Goal: Transaction & Acquisition: Download file/media

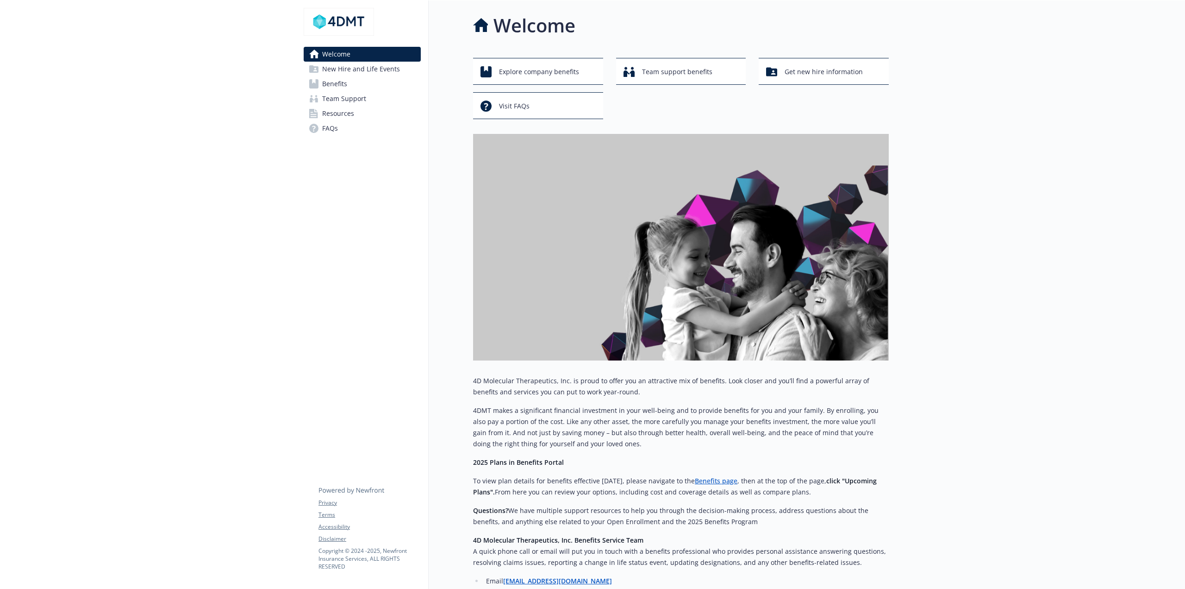
click at [339, 80] on span "Benefits" at bounding box center [334, 83] width 25 height 15
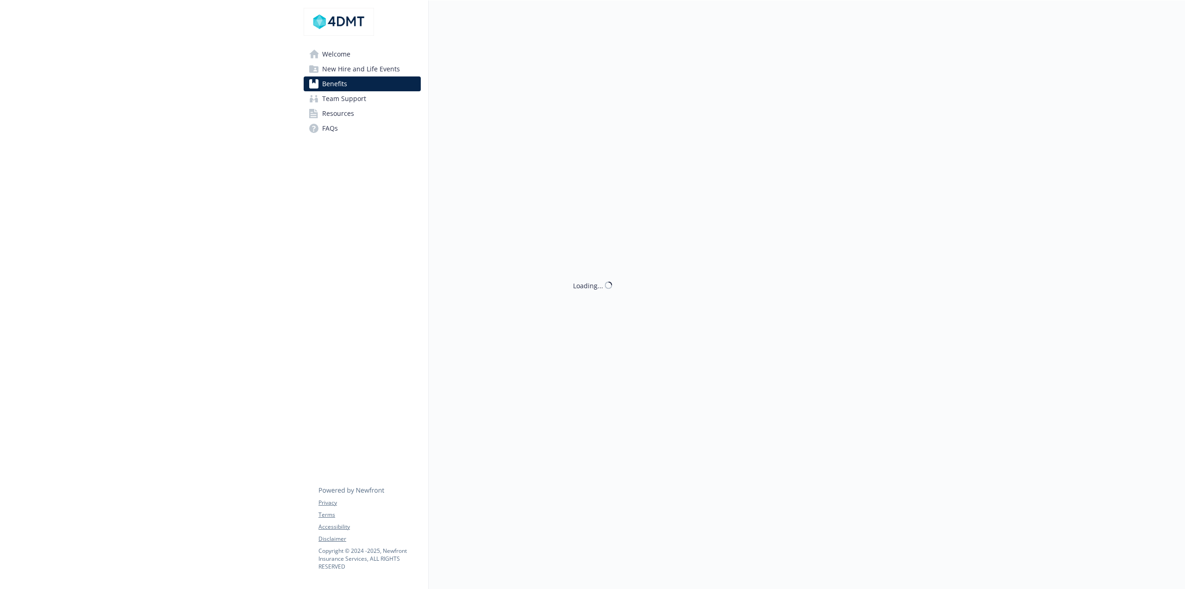
click at [368, 66] on span "New Hire and Life Events" at bounding box center [361, 69] width 78 height 15
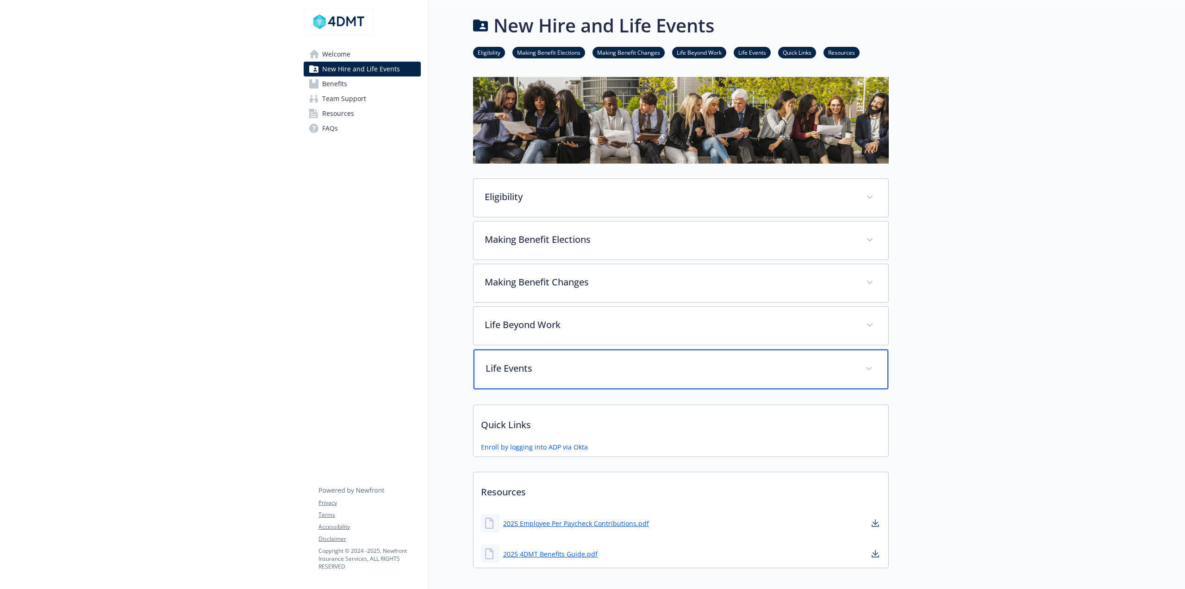
click at [515, 382] on div "Life Events" at bounding box center [681, 369] width 415 height 40
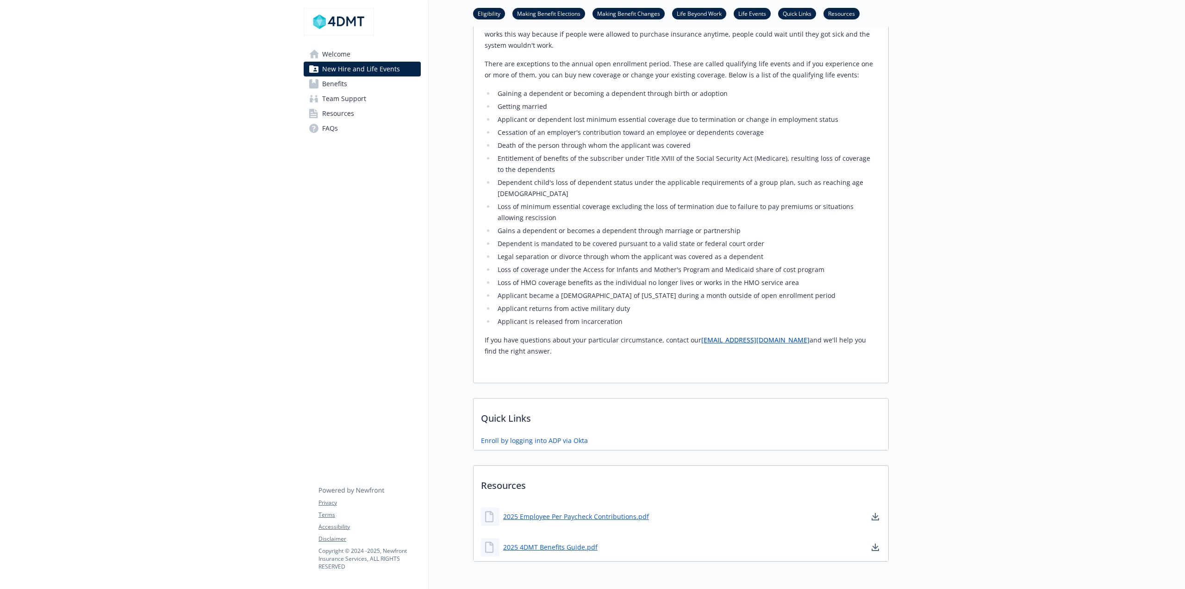
scroll to position [412, 0]
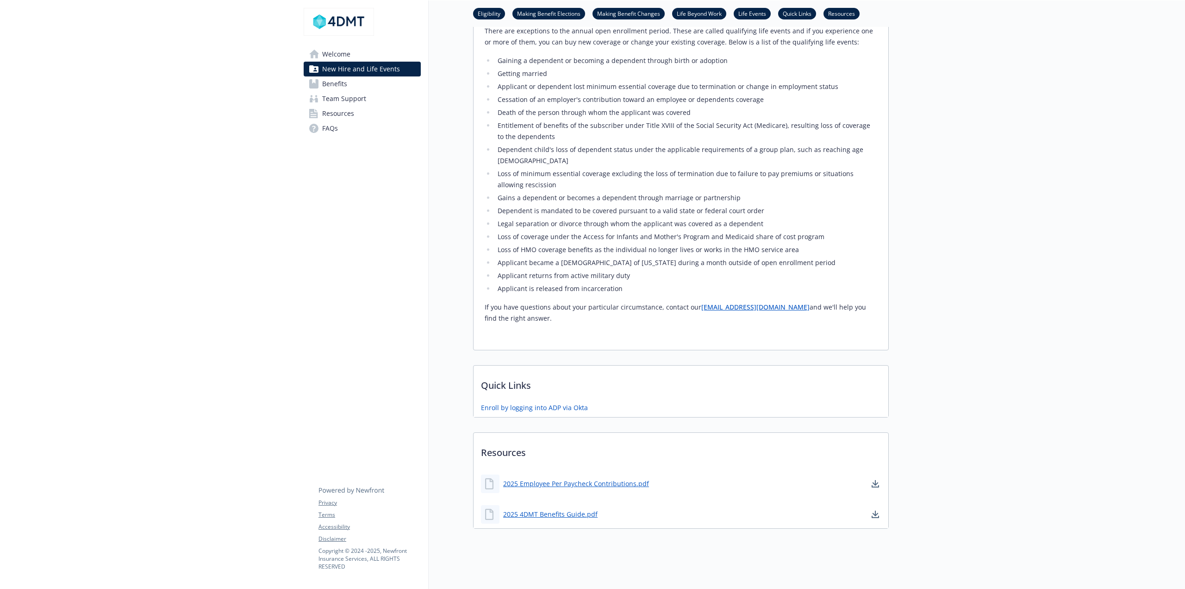
click at [349, 116] on span "Resources" at bounding box center [338, 113] width 32 height 15
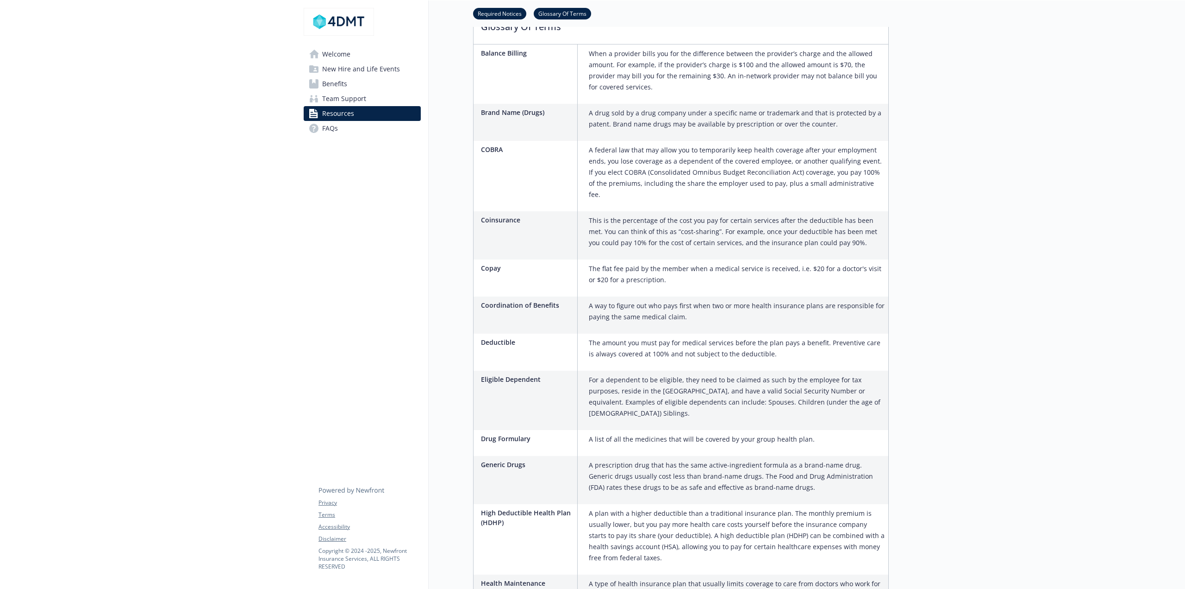
click at [331, 128] on span "FAQs" at bounding box center [330, 128] width 16 height 15
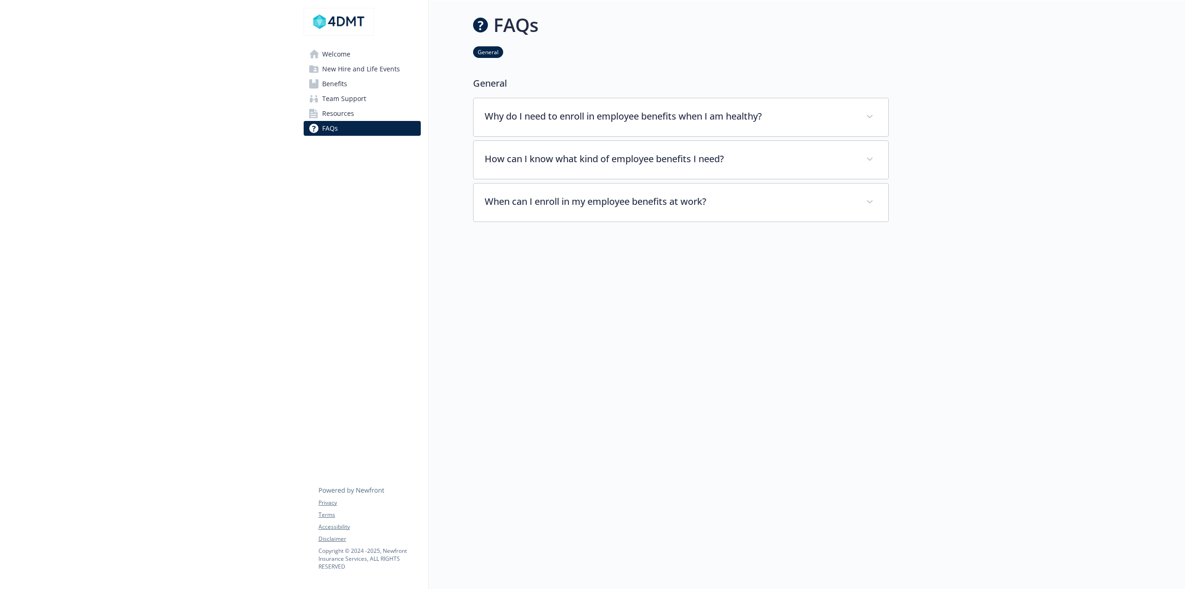
click at [356, 65] on span "New Hire and Life Events" at bounding box center [361, 69] width 78 height 15
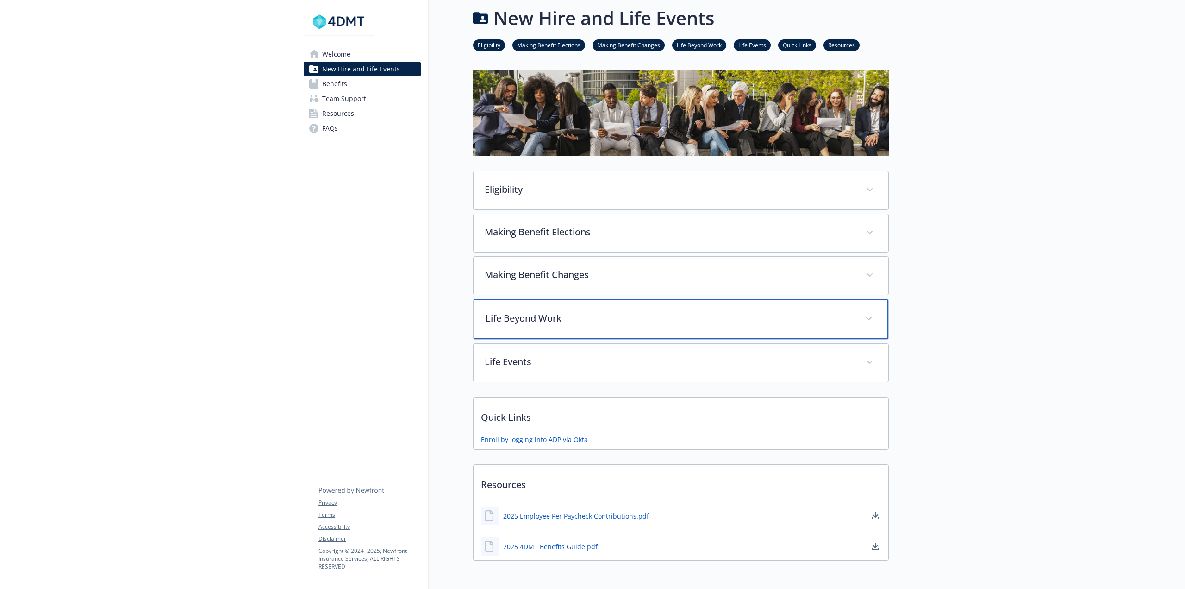
click at [533, 313] on p "Life Beyond Work" at bounding box center [670, 318] width 369 height 14
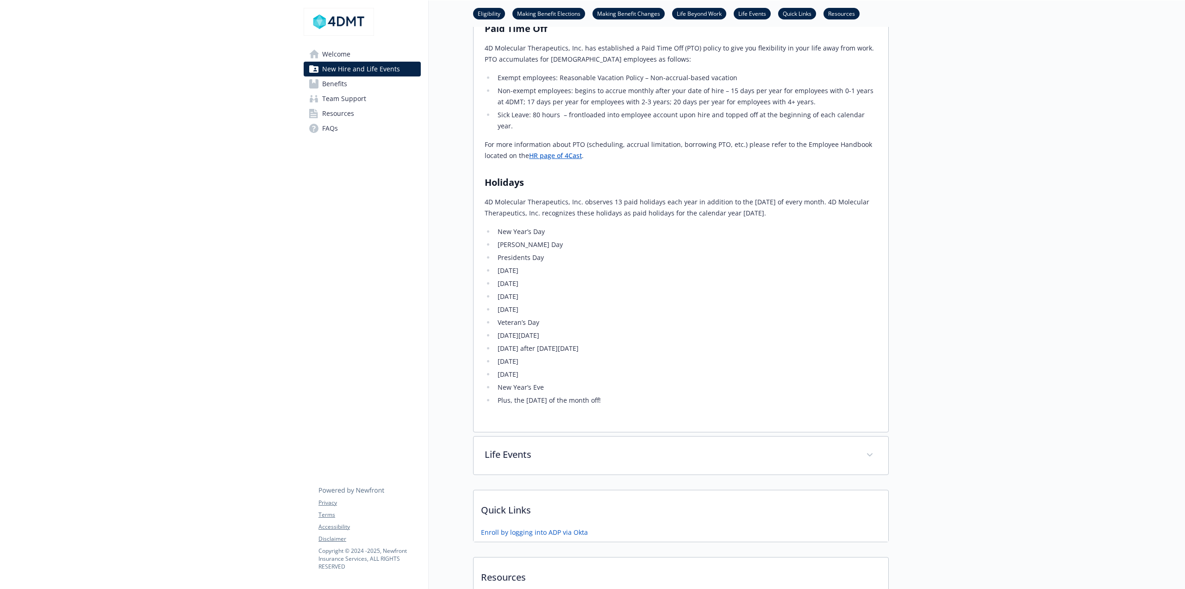
scroll to position [456, 0]
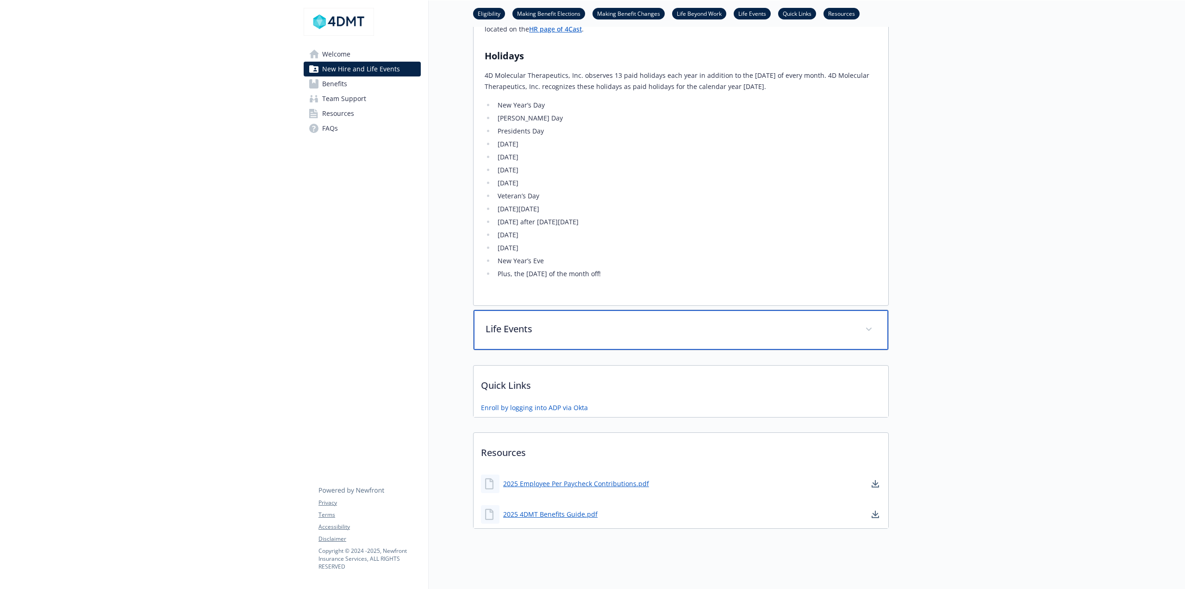
click at [523, 322] on p "Life Events" at bounding box center [670, 329] width 369 height 14
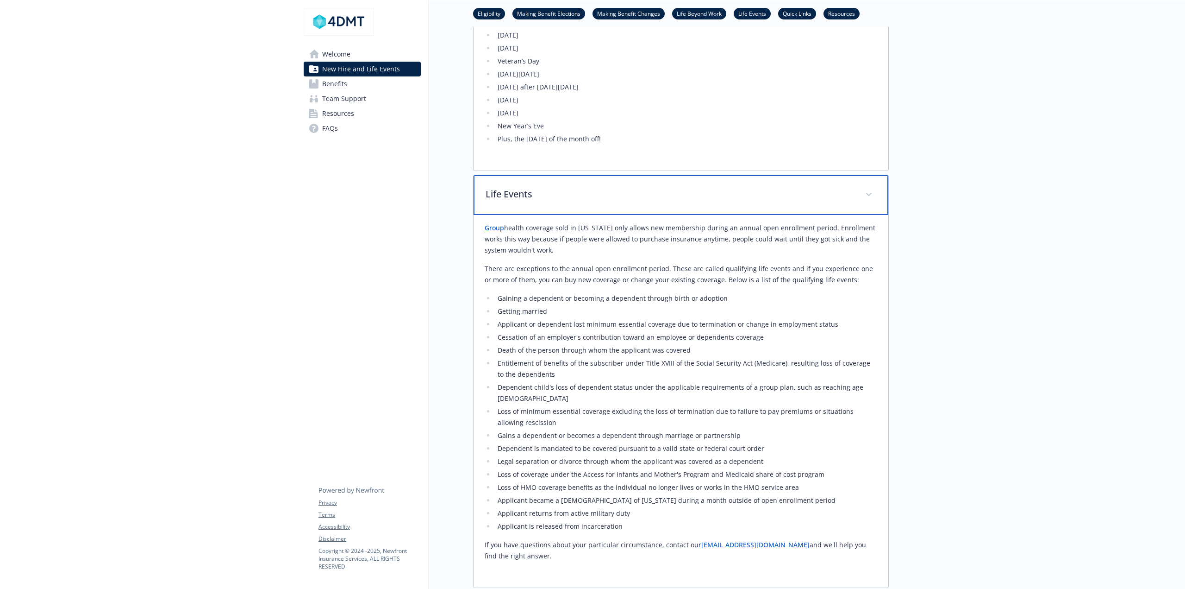
scroll to position [586, 0]
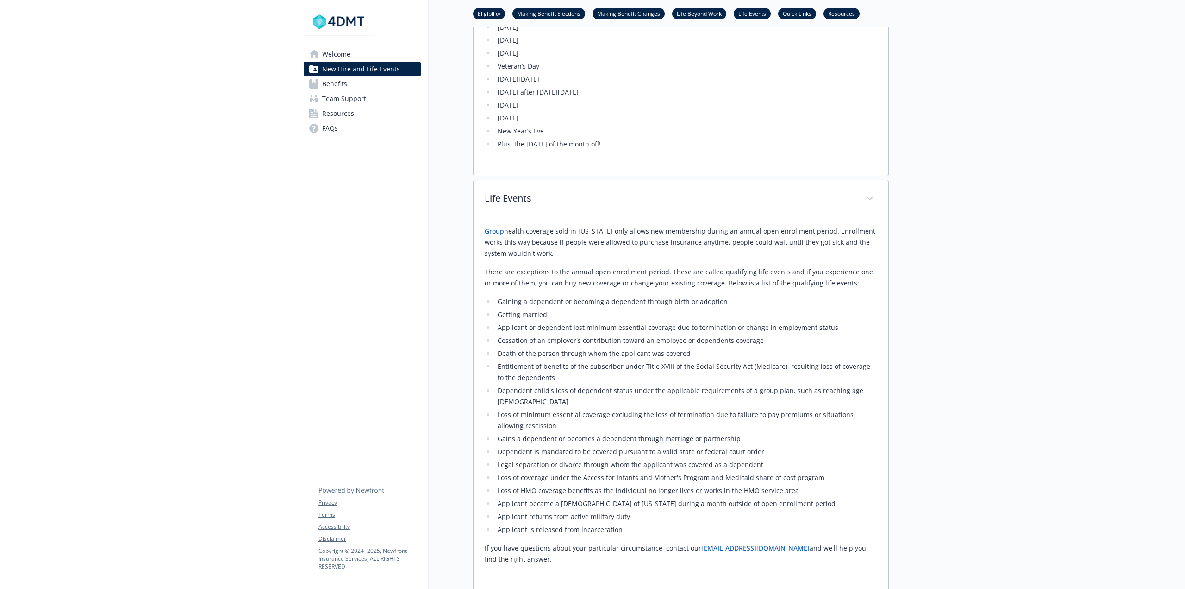
click at [346, 82] on span "Benefits" at bounding box center [334, 83] width 25 height 15
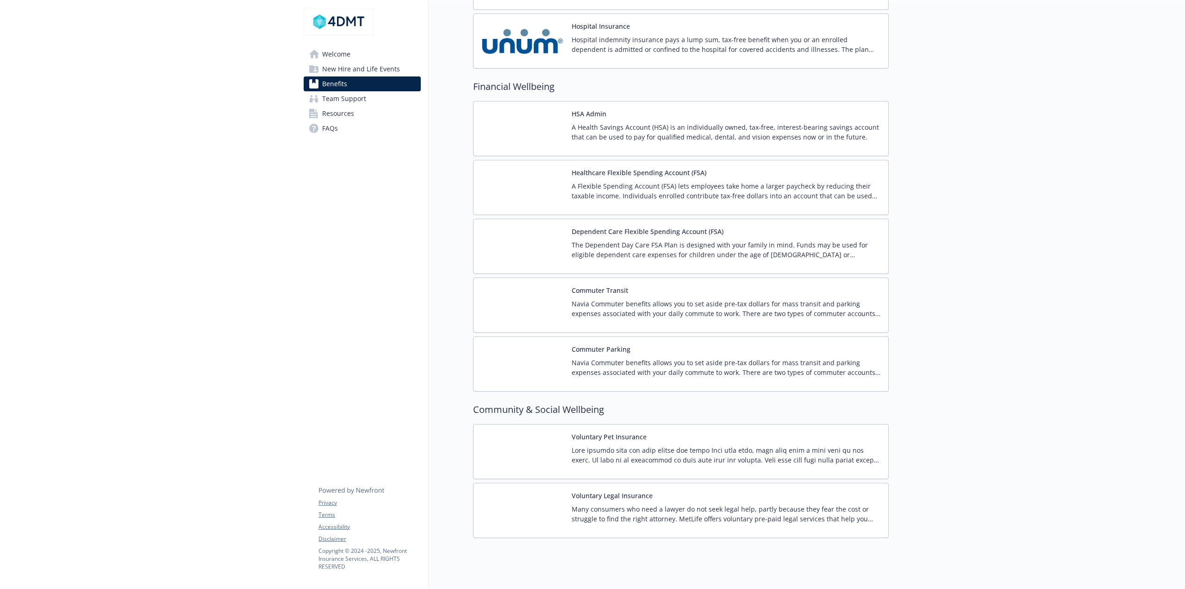
scroll to position [1159, 0]
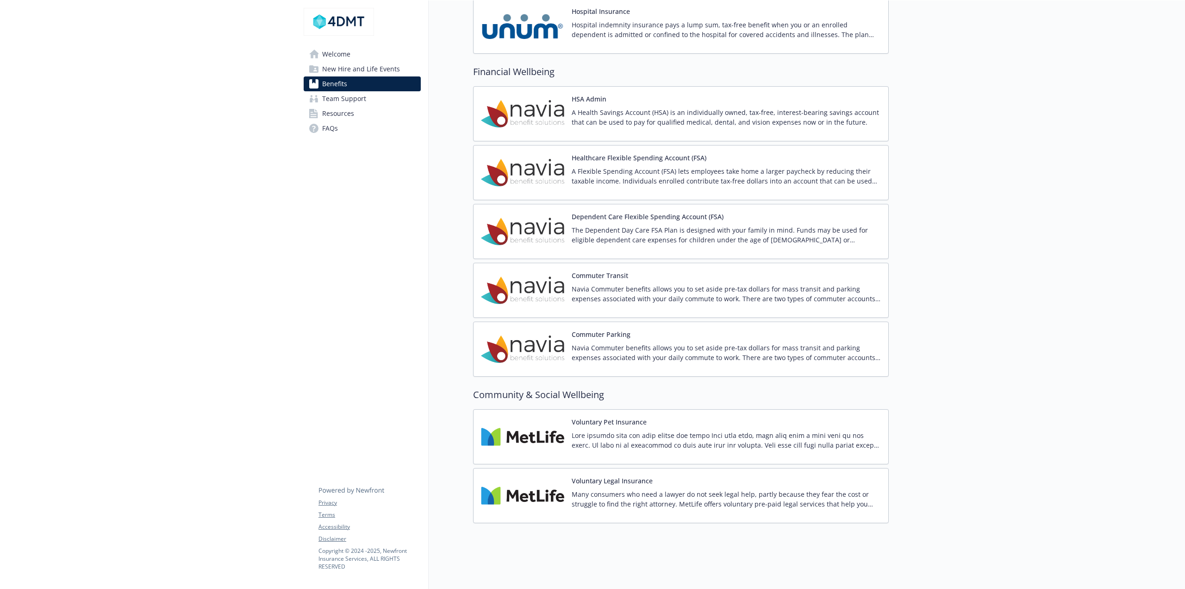
click at [324, 95] on span "Team Support" at bounding box center [344, 98] width 44 height 15
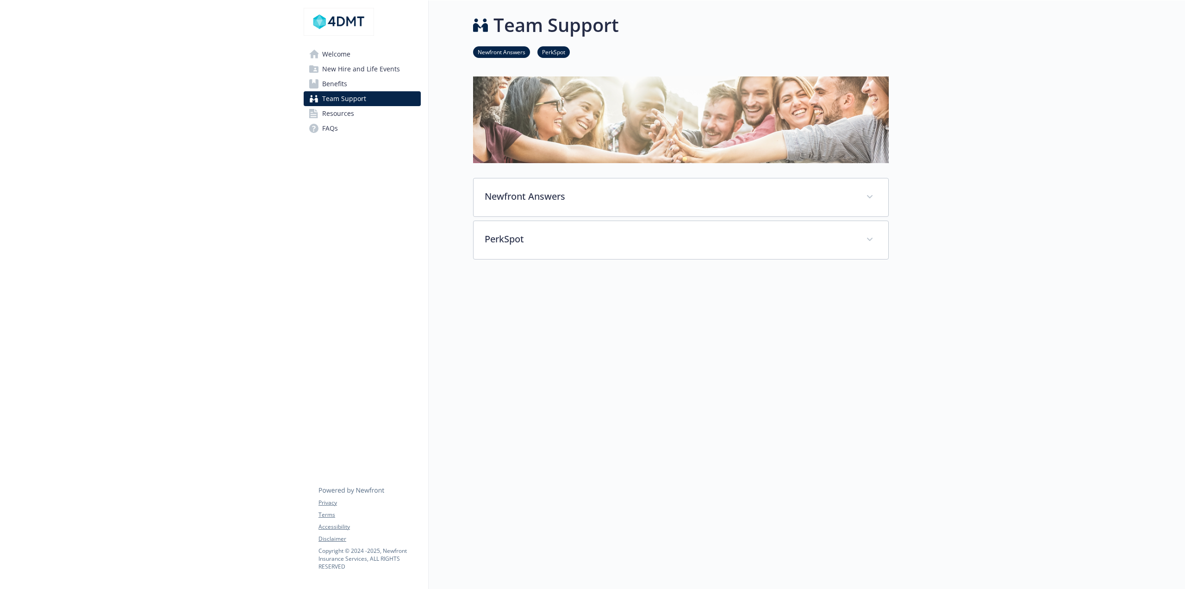
scroll to position [7, 0]
click at [551, 197] on div "Newfront Answers" at bounding box center [681, 198] width 415 height 40
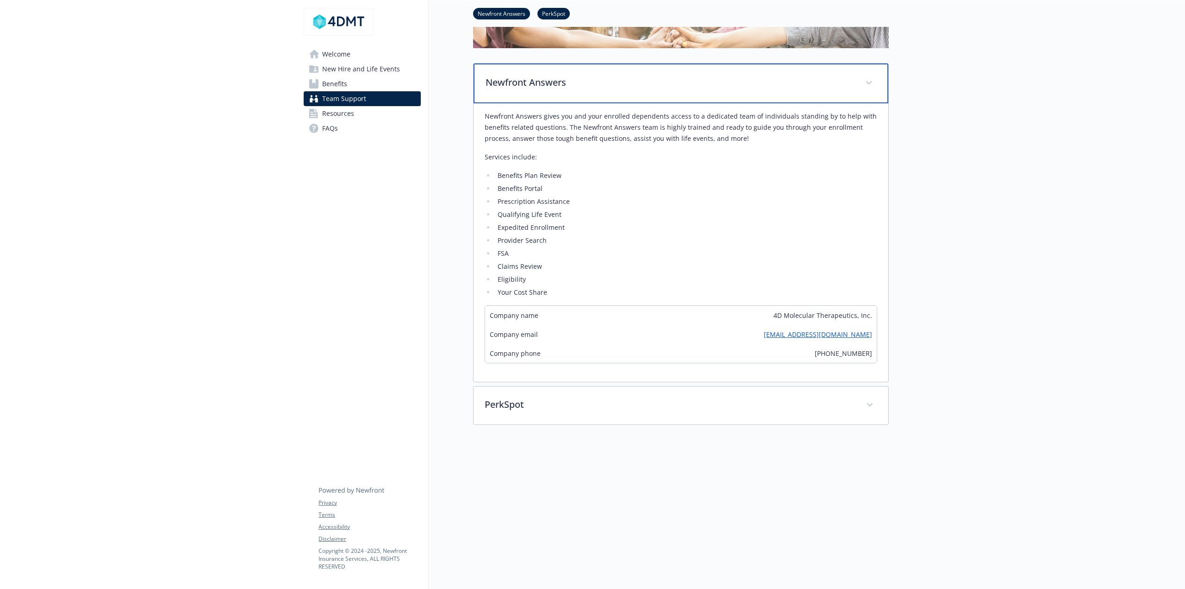
scroll to position [140, 0]
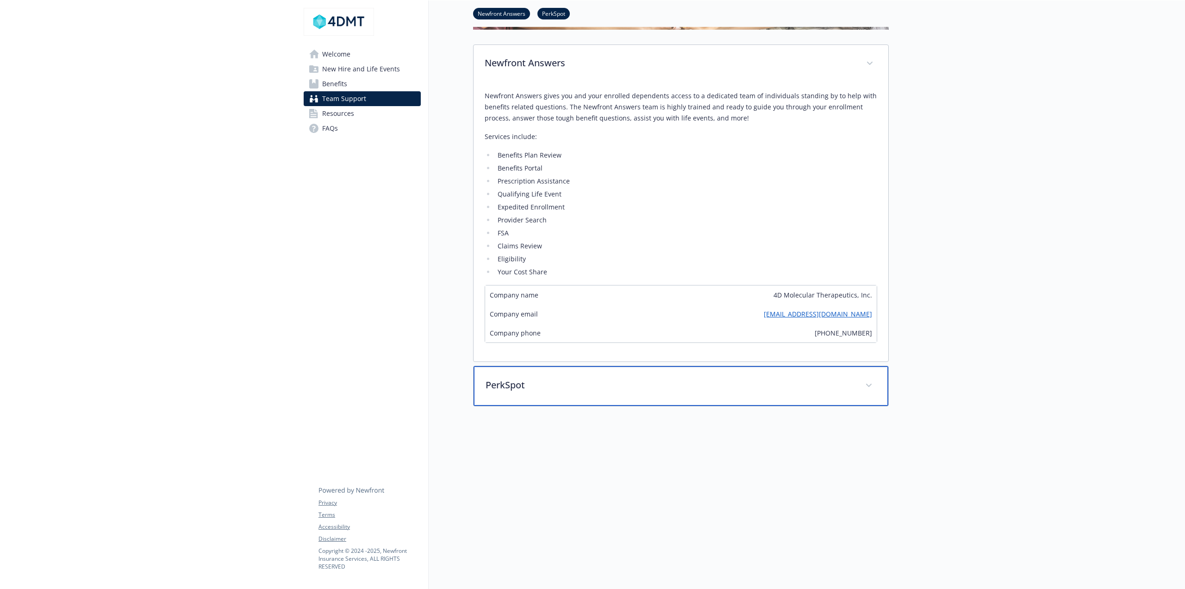
click at [518, 378] on p "PerkSpot" at bounding box center [670, 385] width 369 height 14
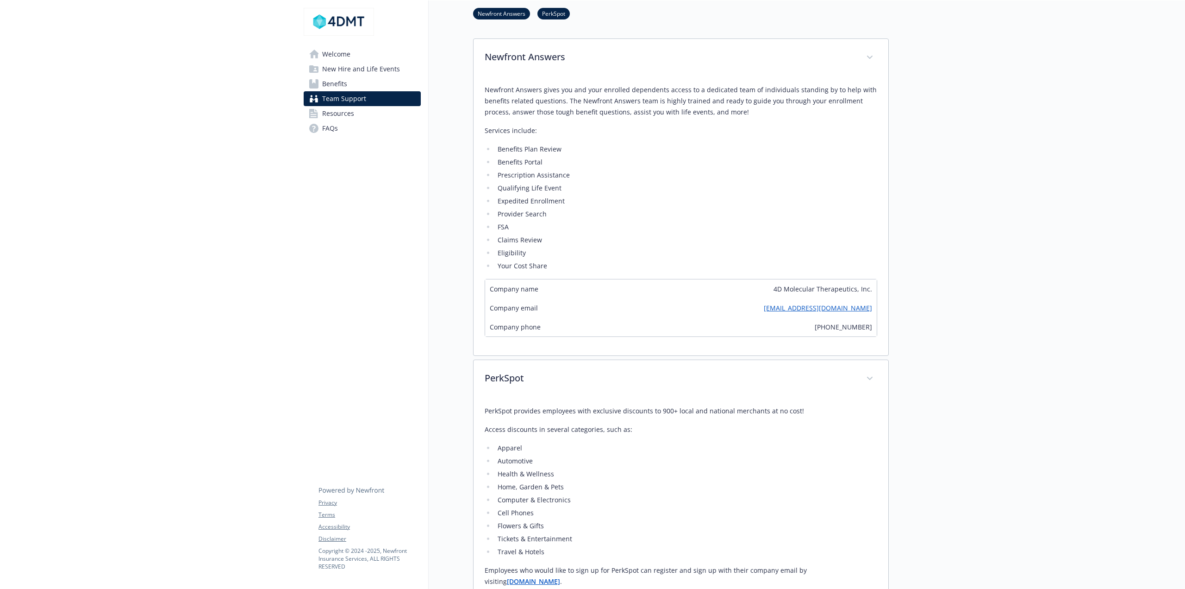
click at [353, 108] on span "Resources" at bounding box center [338, 113] width 32 height 15
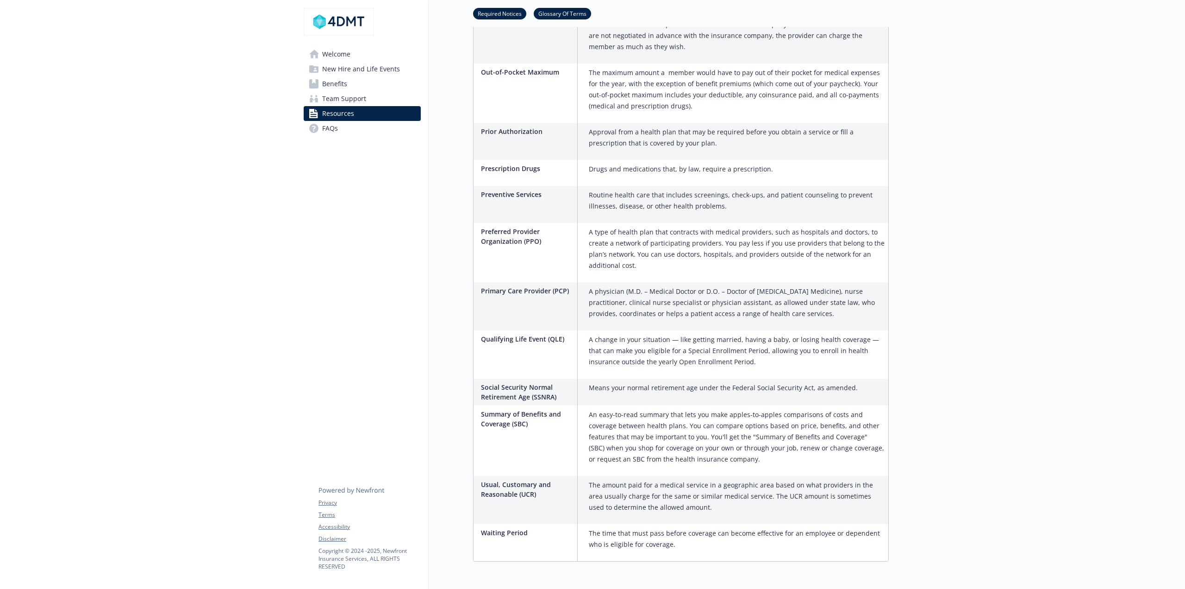
scroll to position [1259, 0]
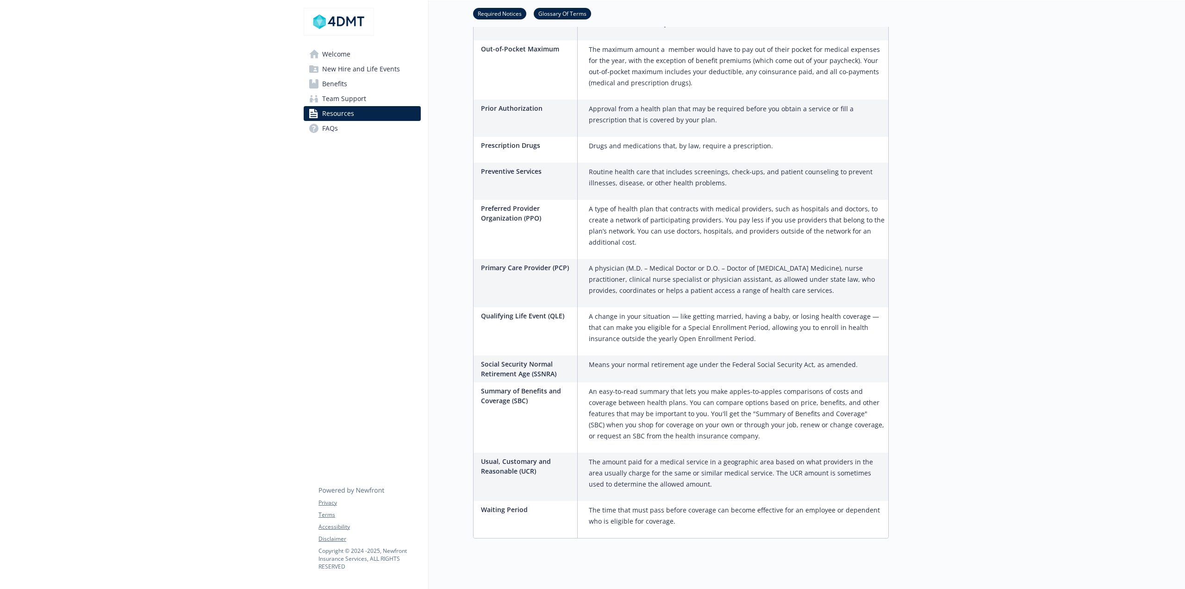
click at [332, 127] on span "FAQs" at bounding box center [330, 128] width 16 height 15
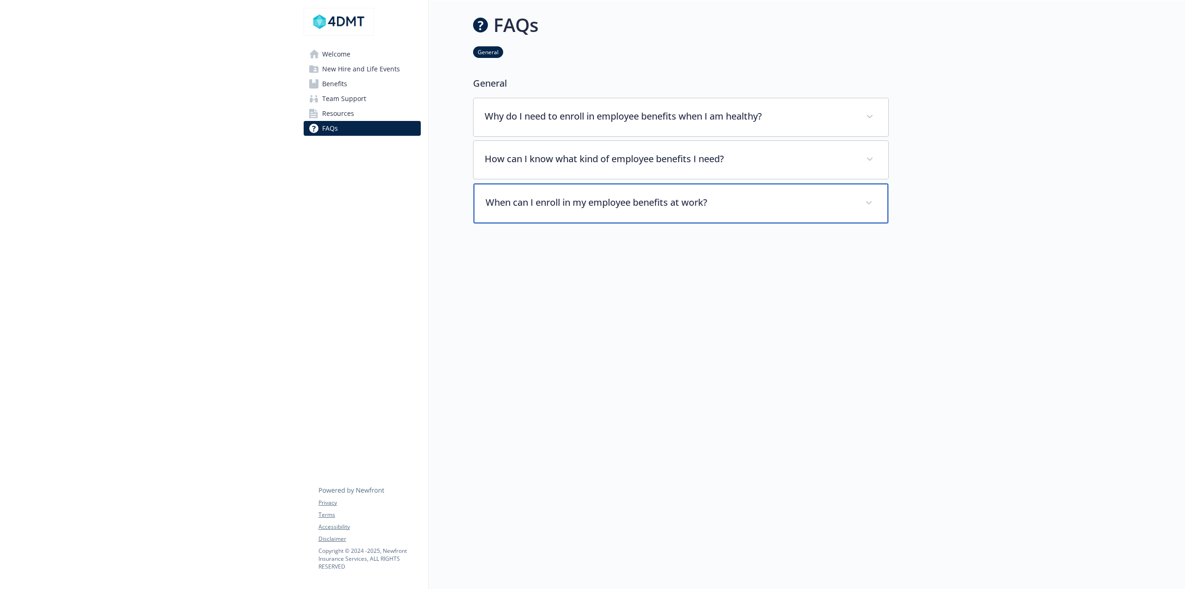
click at [615, 195] on p "When can I enroll in my employee benefits at work?" at bounding box center [670, 202] width 369 height 14
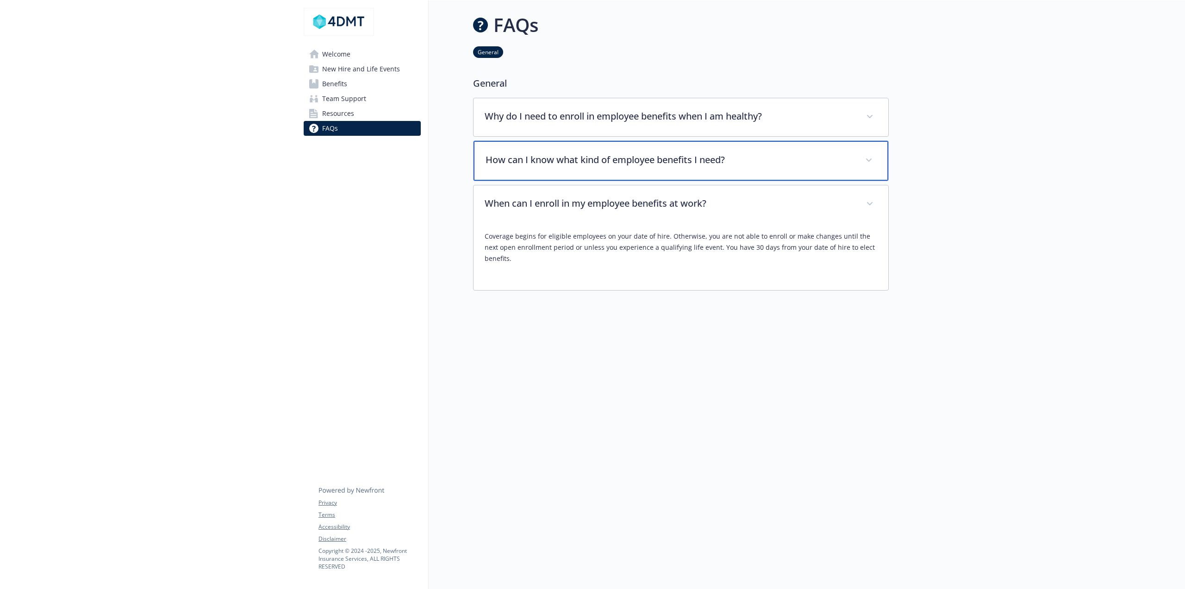
click at [586, 143] on div "How can I know what kind of employee benefits I need?" at bounding box center [681, 161] width 415 height 40
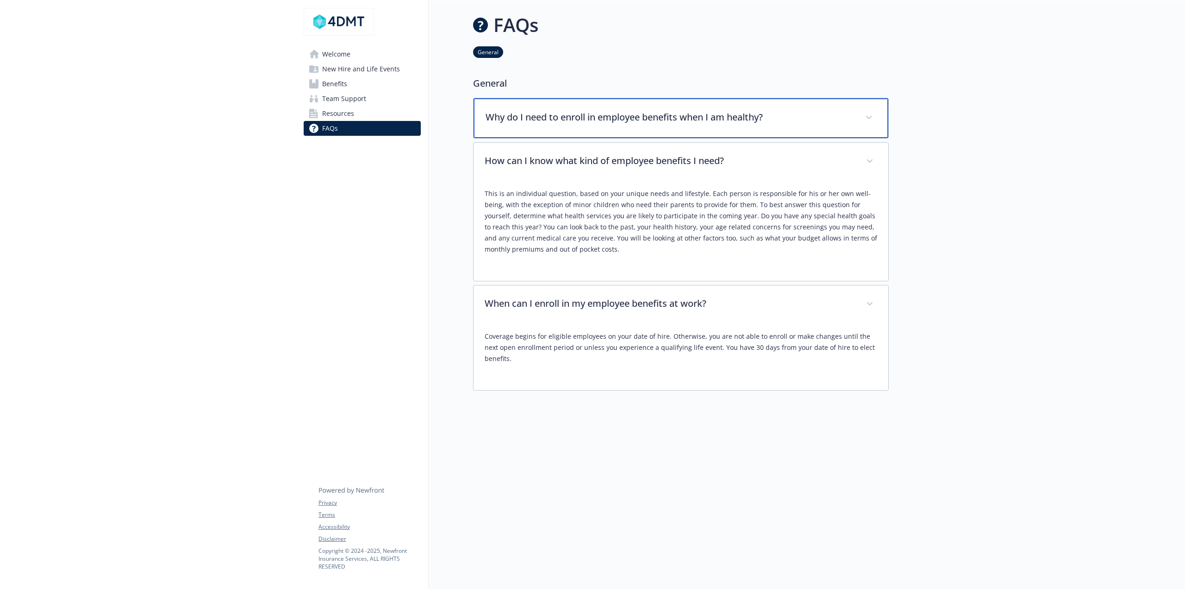
click at [536, 102] on div "Why do I need to enroll in employee benefits when I am healthy?" at bounding box center [681, 118] width 415 height 40
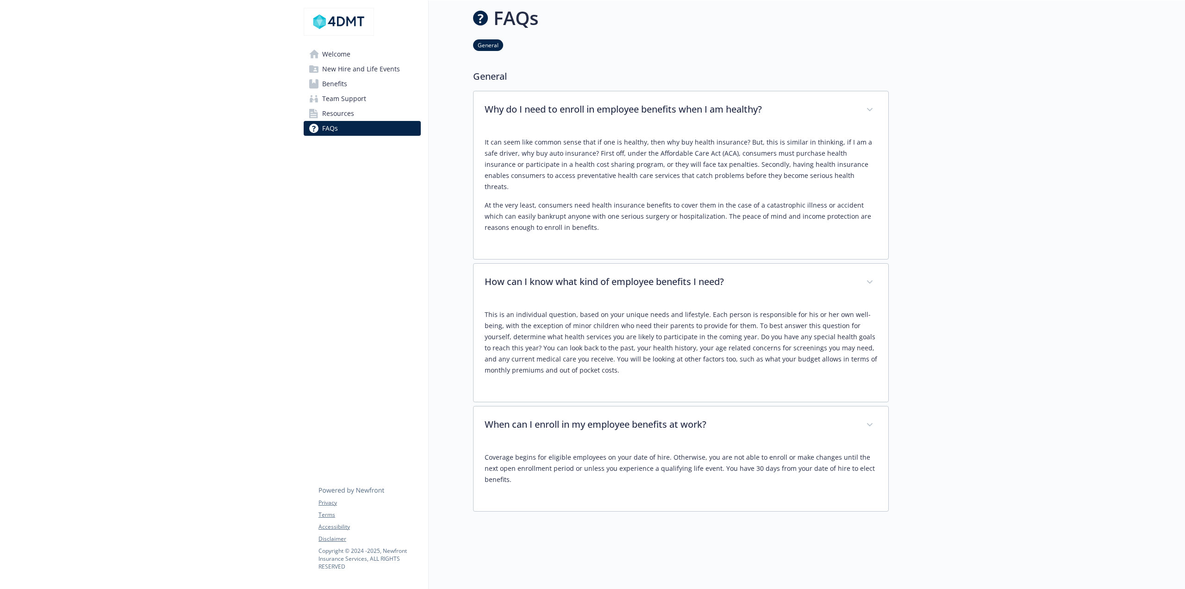
click at [339, 50] on span "Welcome" at bounding box center [336, 54] width 28 height 15
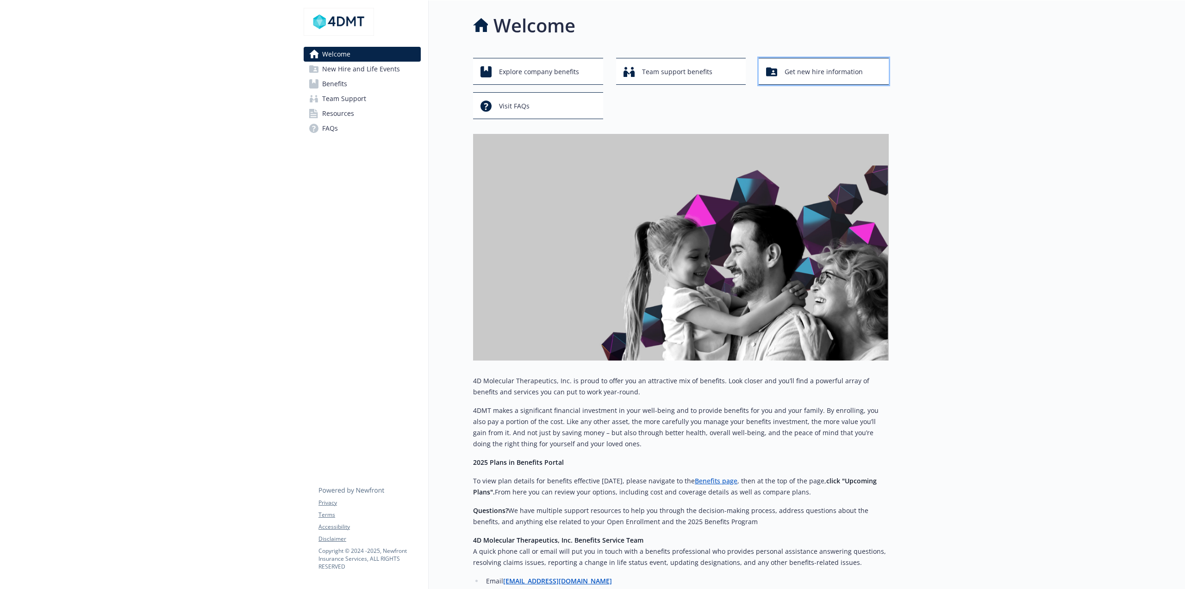
click at [836, 69] on span "Get new hire information" at bounding box center [824, 72] width 78 height 18
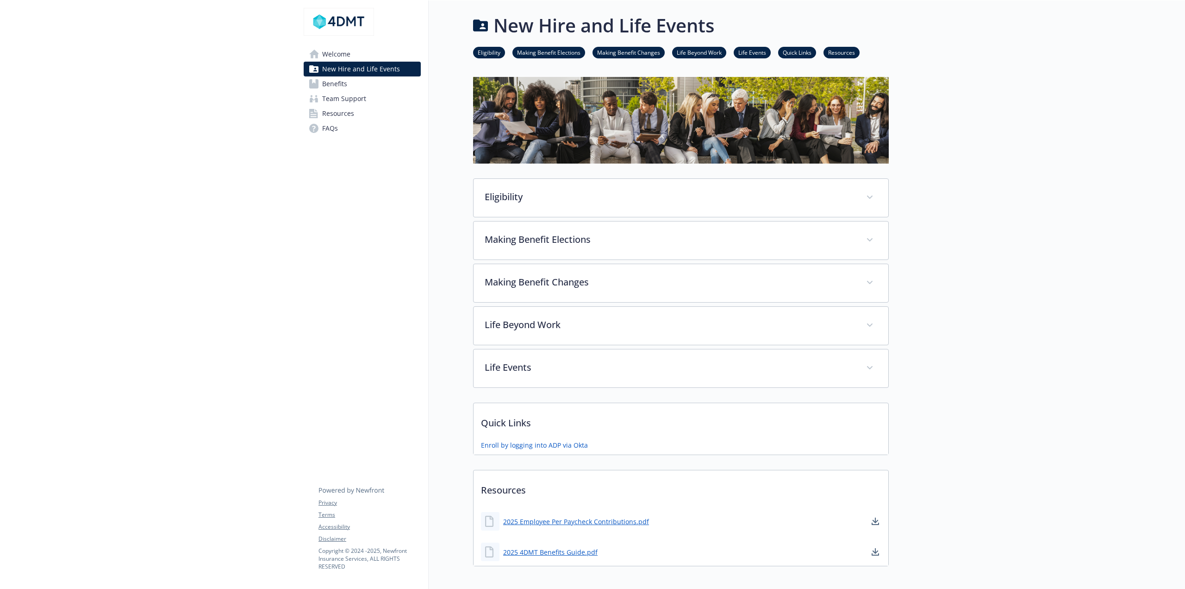
scroll to position [49, 0]
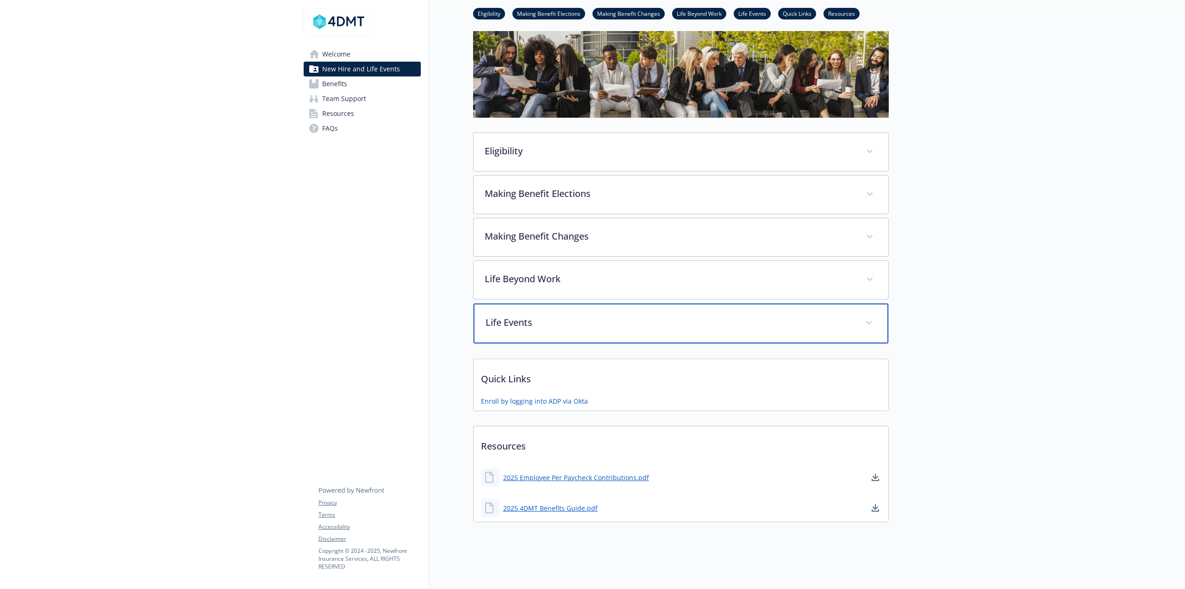
click at [533, 315] on p "Life Events" at bounding box center [670, 322] width 369 height 14
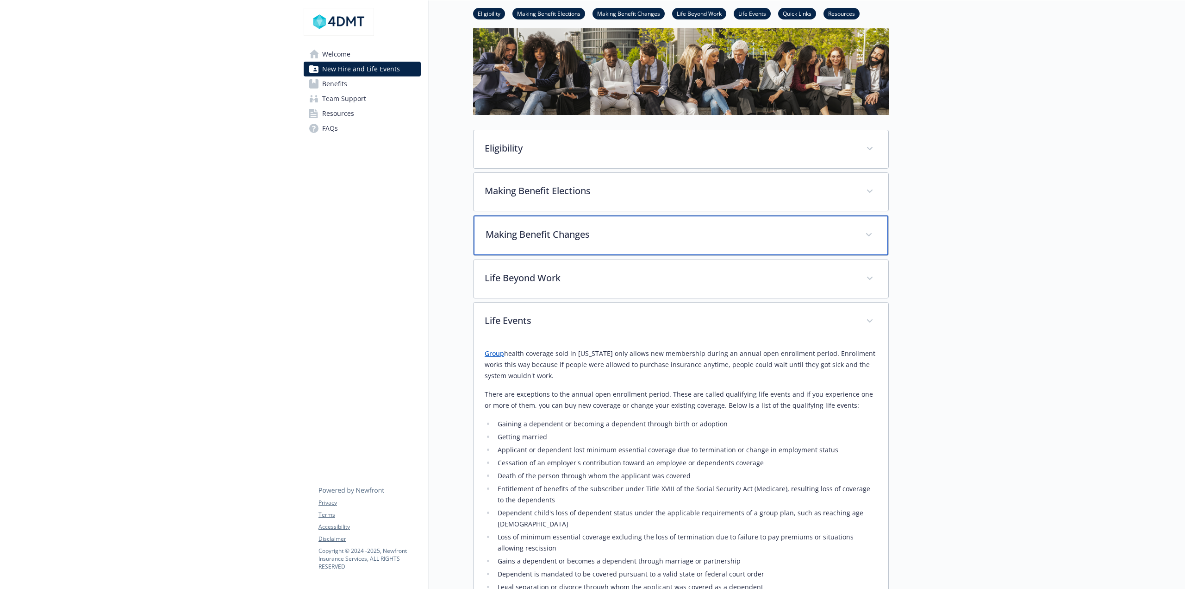
click at [543, 243] on div "Making Benefit Changes" at bounding box center [681, 235] width 415 height 40
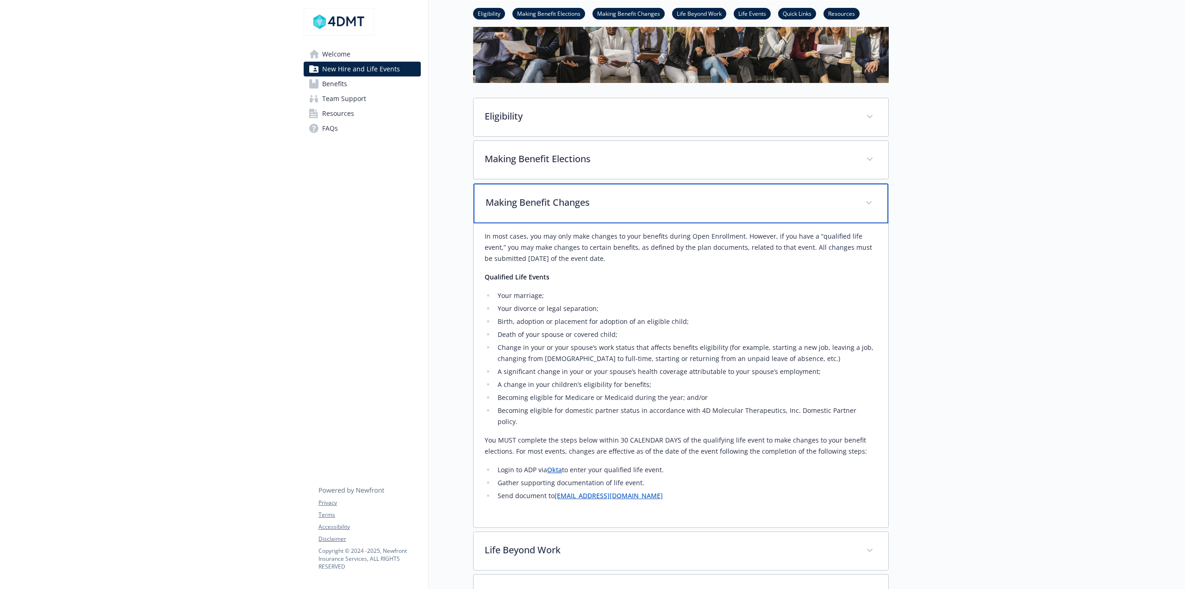
scroll to position [141, 0]
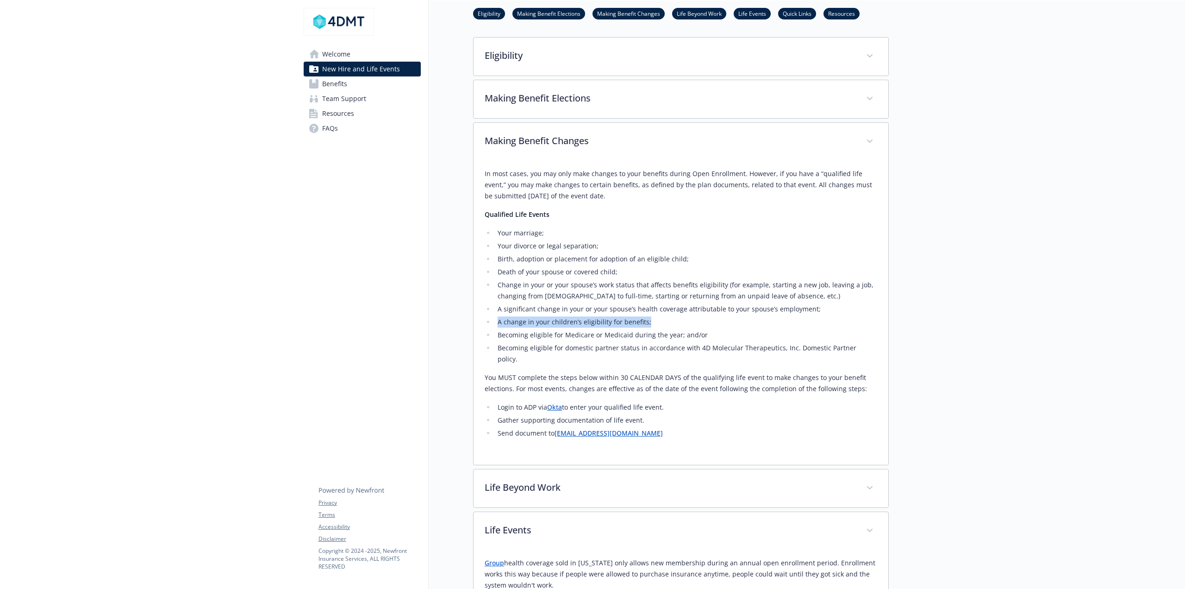
drag, startPoint x: 648, startPoint y: 323, endPoint x: 448, endPoint y: 320, distance: 200.5
click at [448, 320] on div "New Hire and Life Events Eligibility Making Benefit Elections Making Benefit Ch…" at bounding box center [659, 485] width 460 height 1253
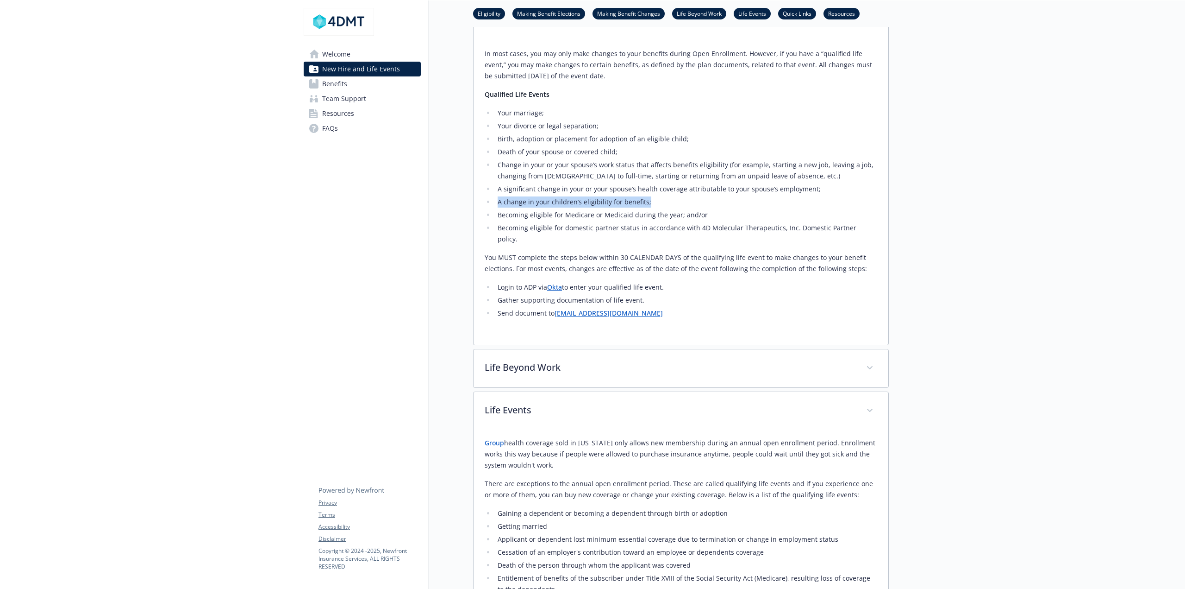
scroll to position [193, 0]
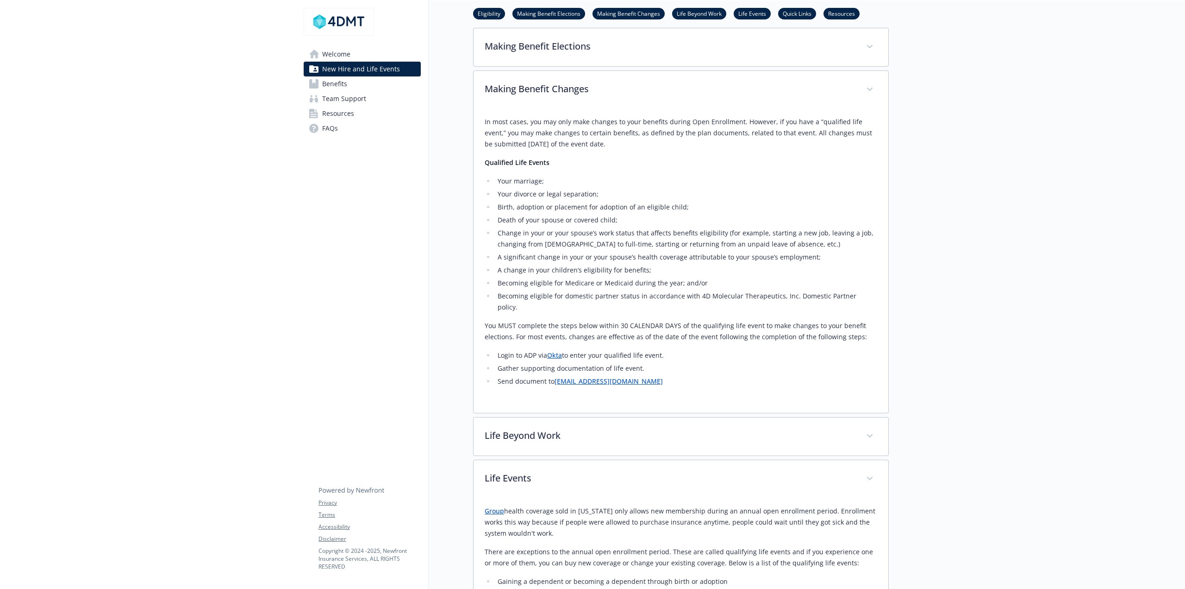
click at [533, 282] on li "Becoming eligible for Medicare or Medicaid during the year; and/or​" at bounding box center [686, 282] width 382 height 11
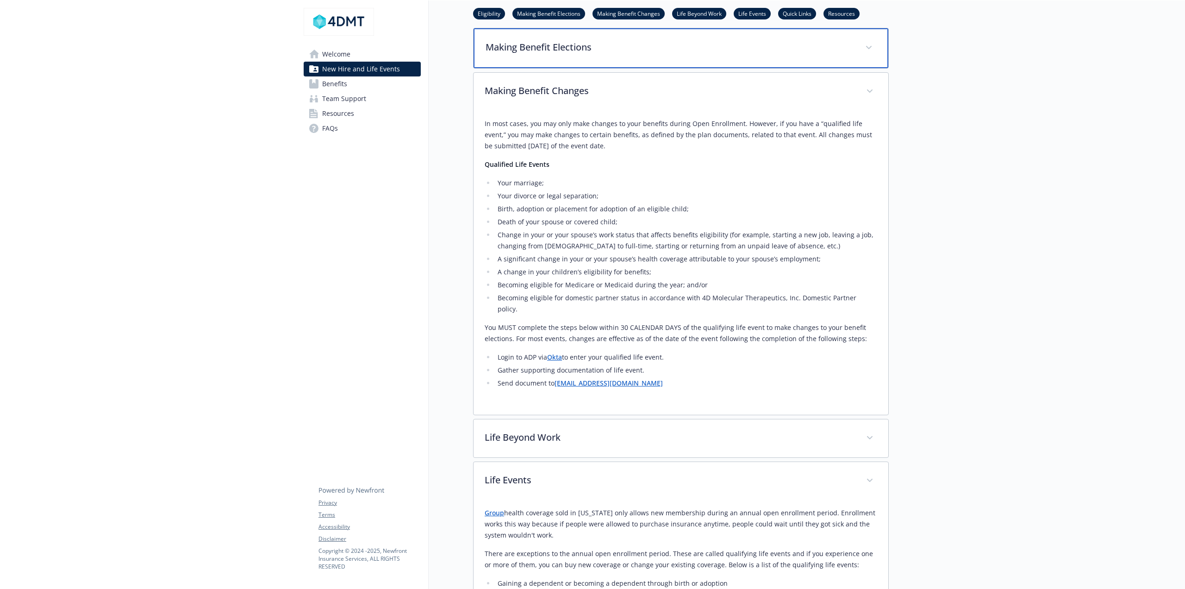
click at [564, 39] on div "Making Benefit Elections" at bounding box center [681, 48] width 415 height 40
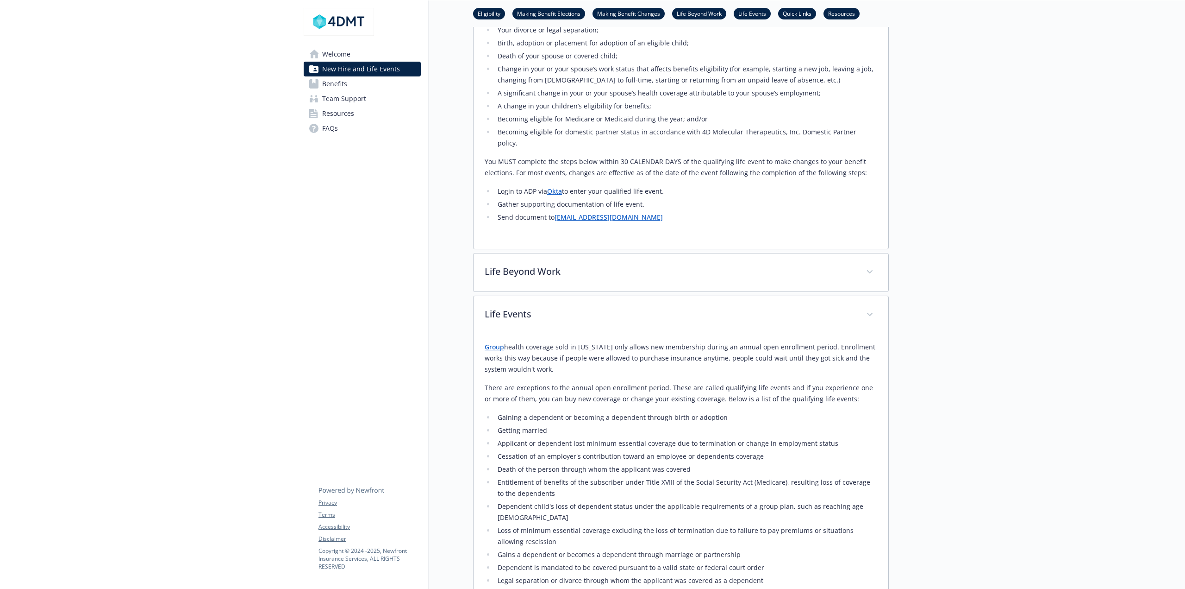
scroll to position [425, 0]
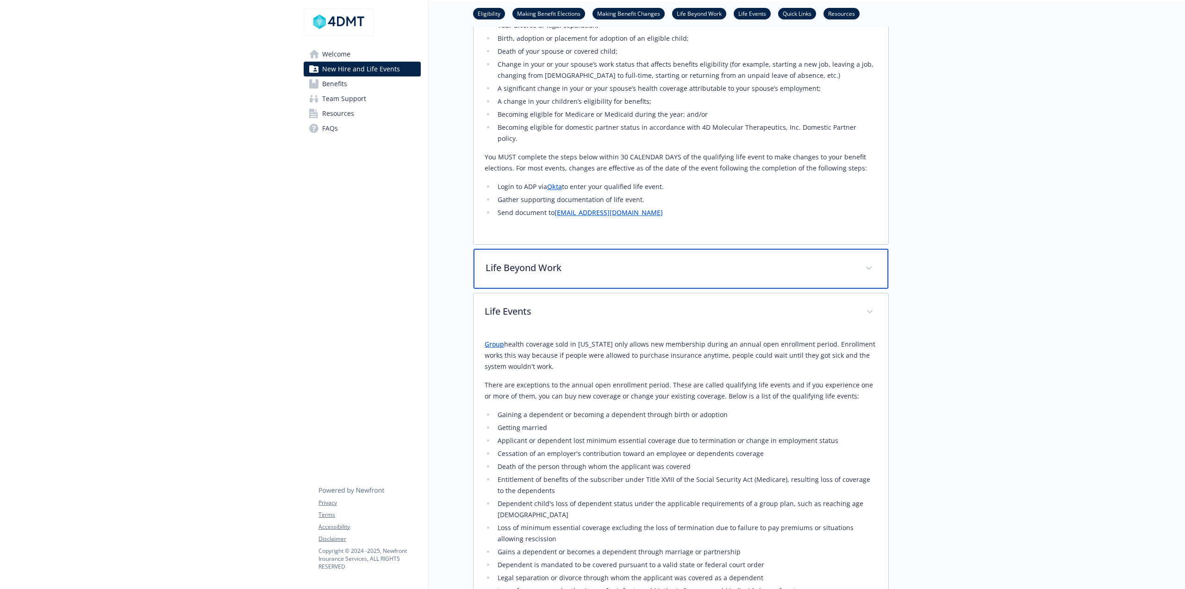
click at [536, 274] on div "Life Beyond Work" at bounding box center [681, 269] width 415 height 40
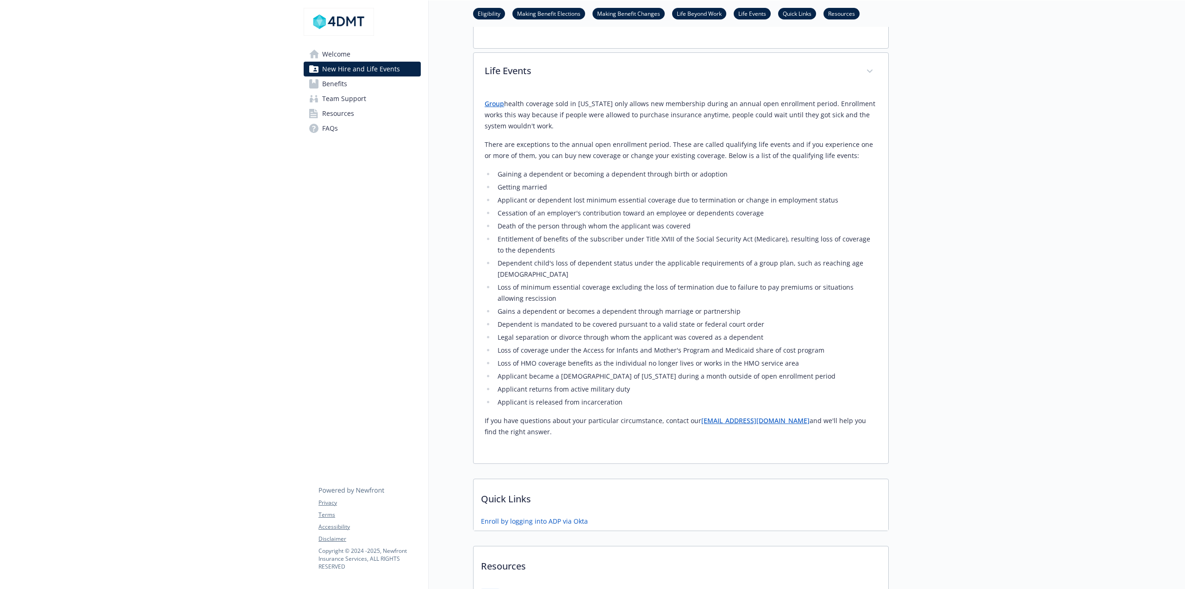
scroll to position [1073, 0]
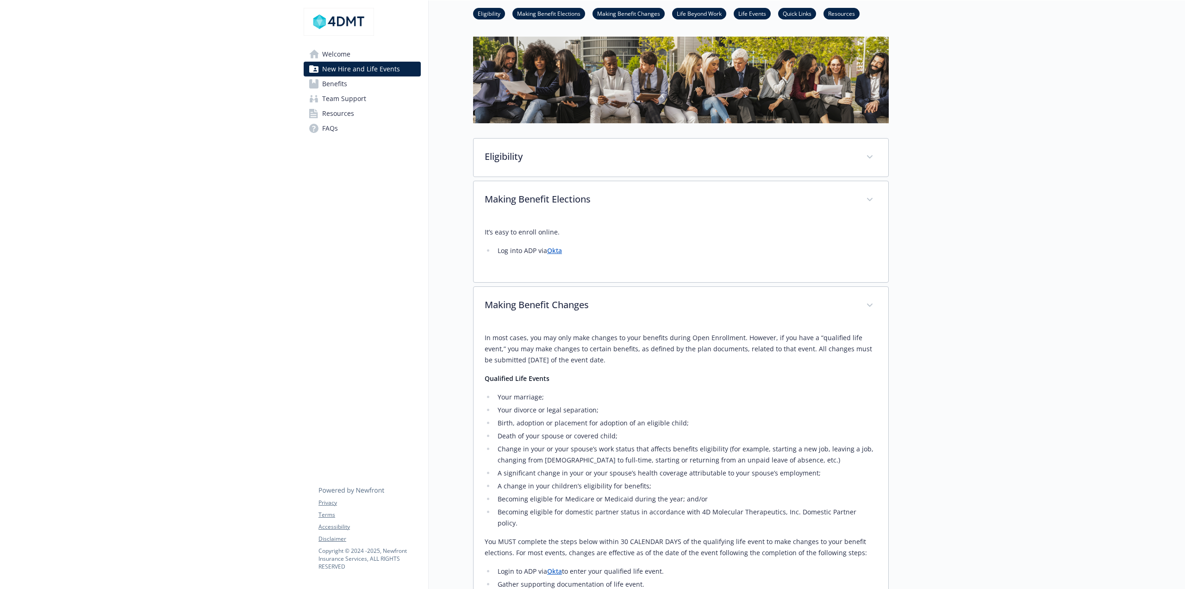
scroll to position [0, 0]
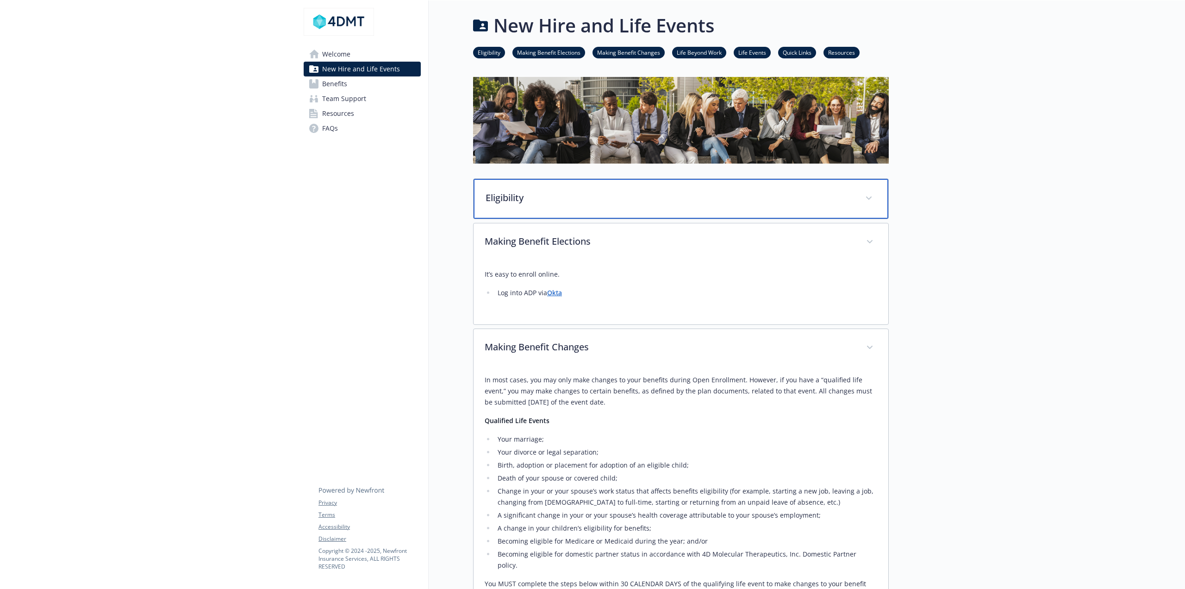
click at [528, 200] on p "Eligibility" at bounding box center [670, 198] width 369 height 14
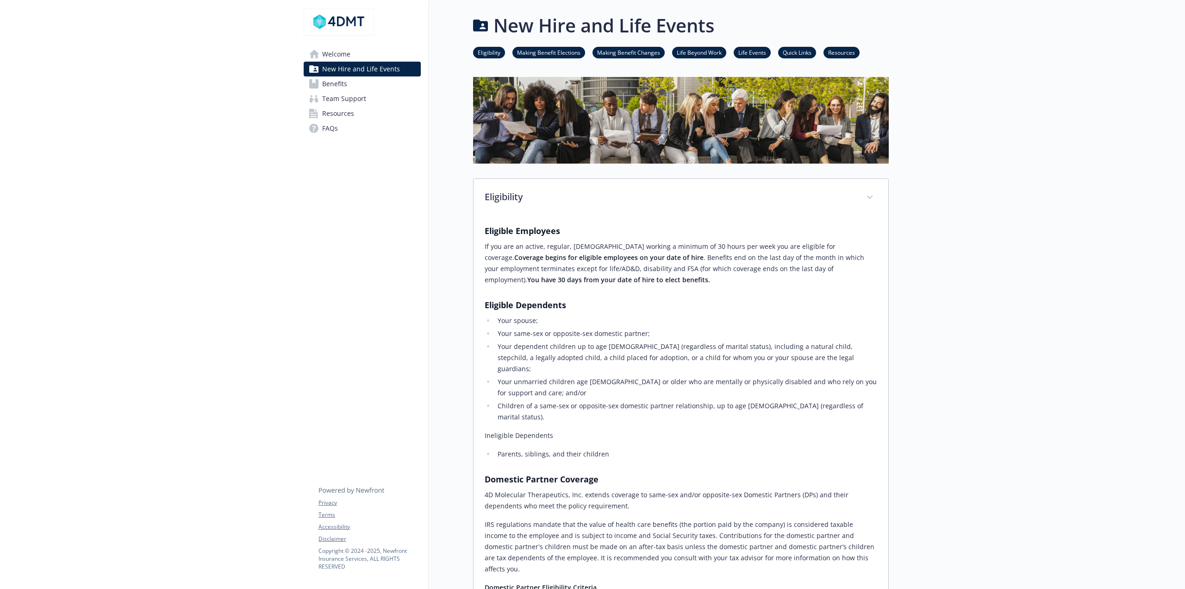
click at [341, 83] on span "Benefits" at bounding box center [334, 83] width 25 height 15
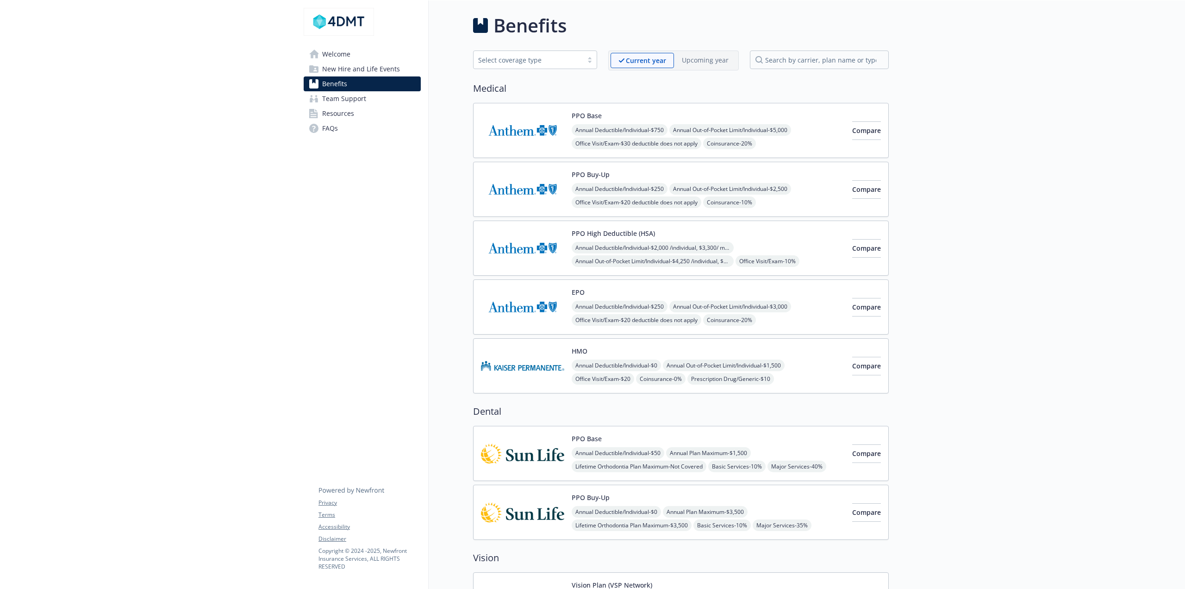
click at [521, 239] on img at bounding box center [522, 247] width 83 height 39
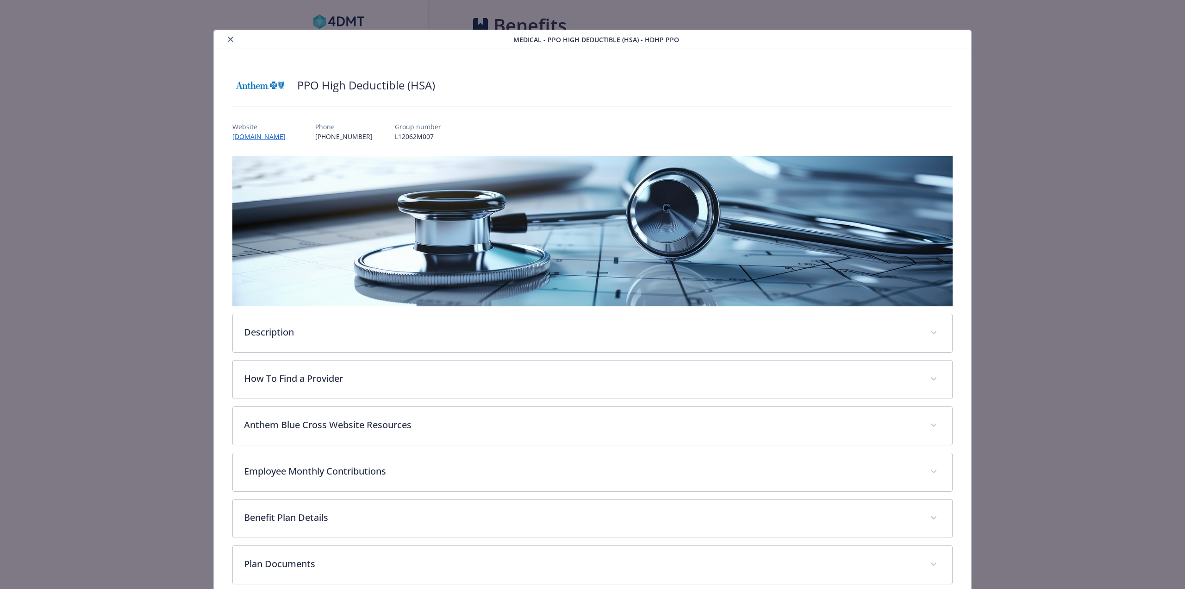
scroll to position [90, 0]
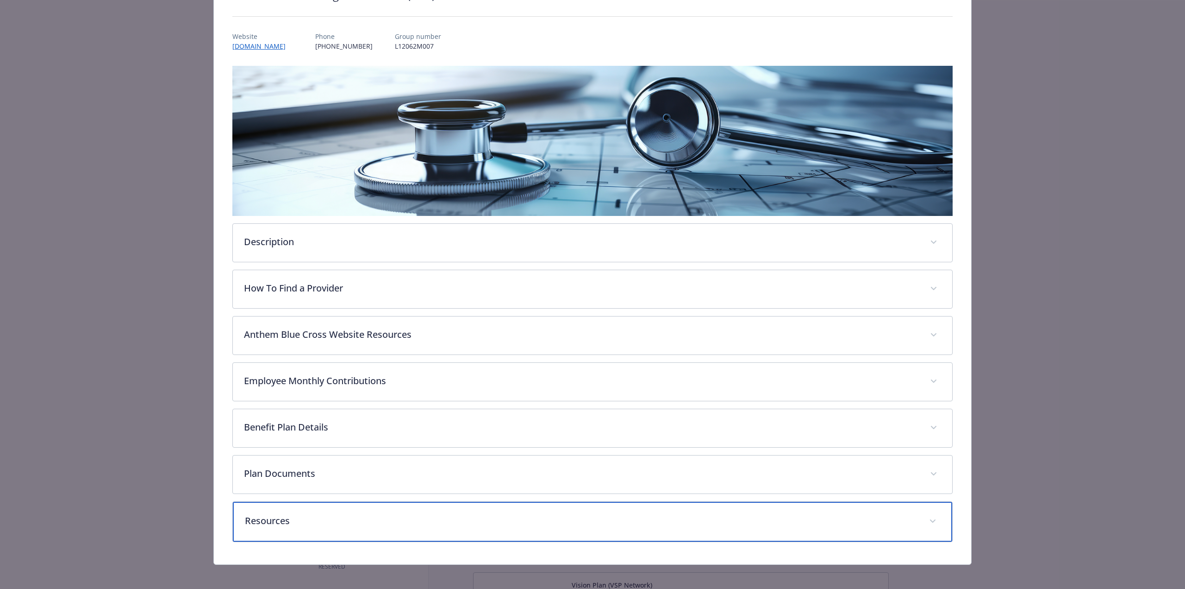
click at [286, 506] on div "Resources" at bounding box center [593, 521] width 720 height 40
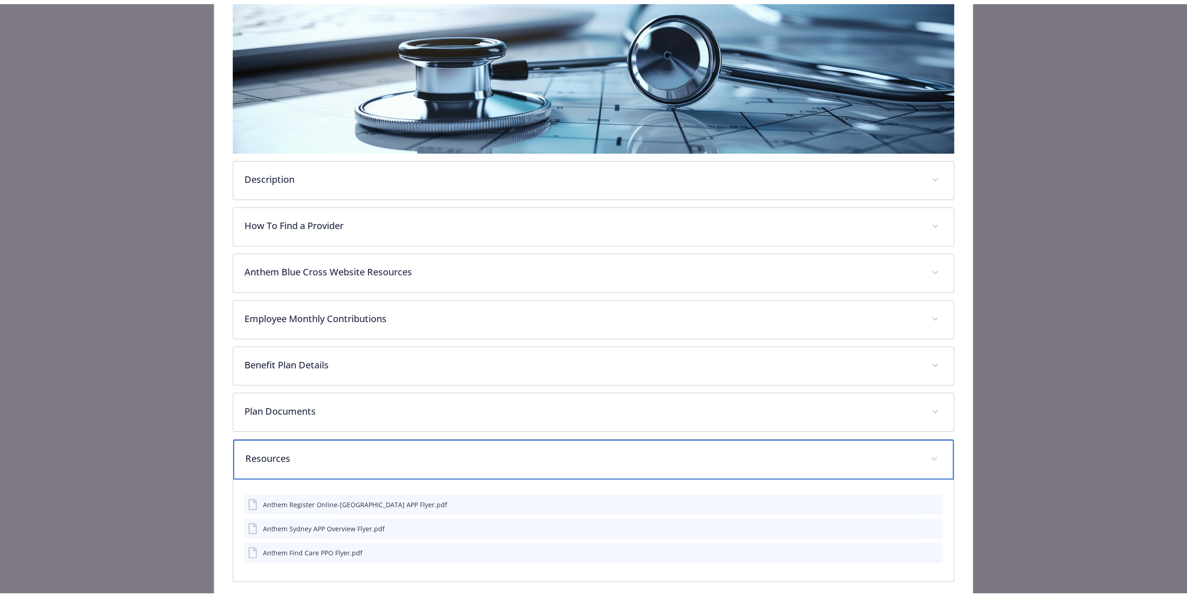
scroll to position [194, 0]
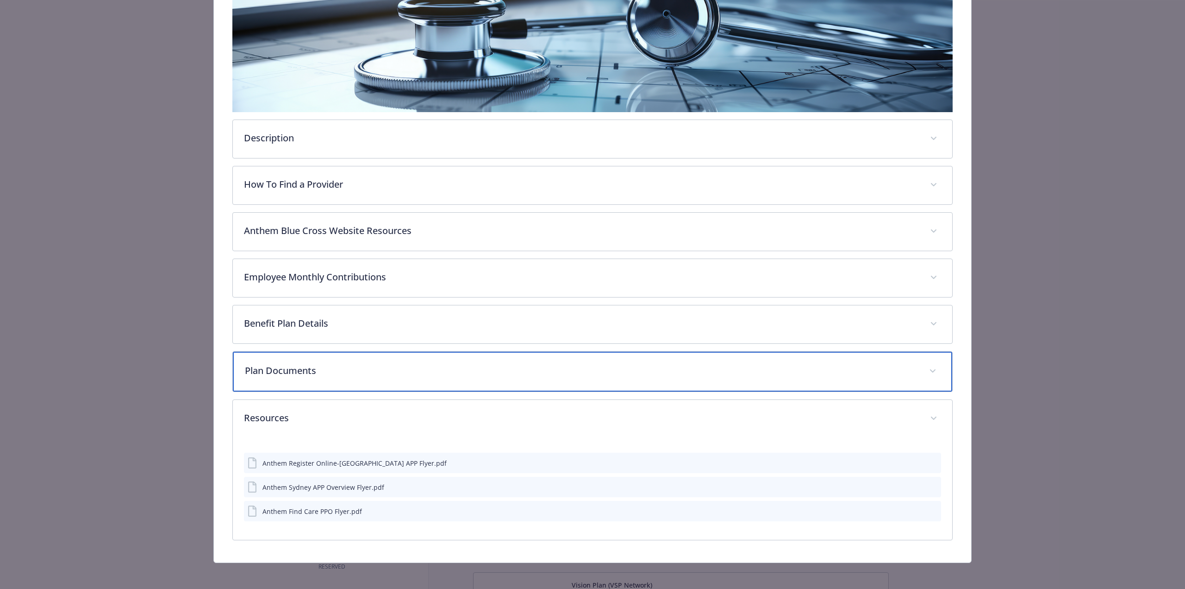
click at [275, 373] on p "Plan Documents" at bounding box center [581, 370] width 673 height 14
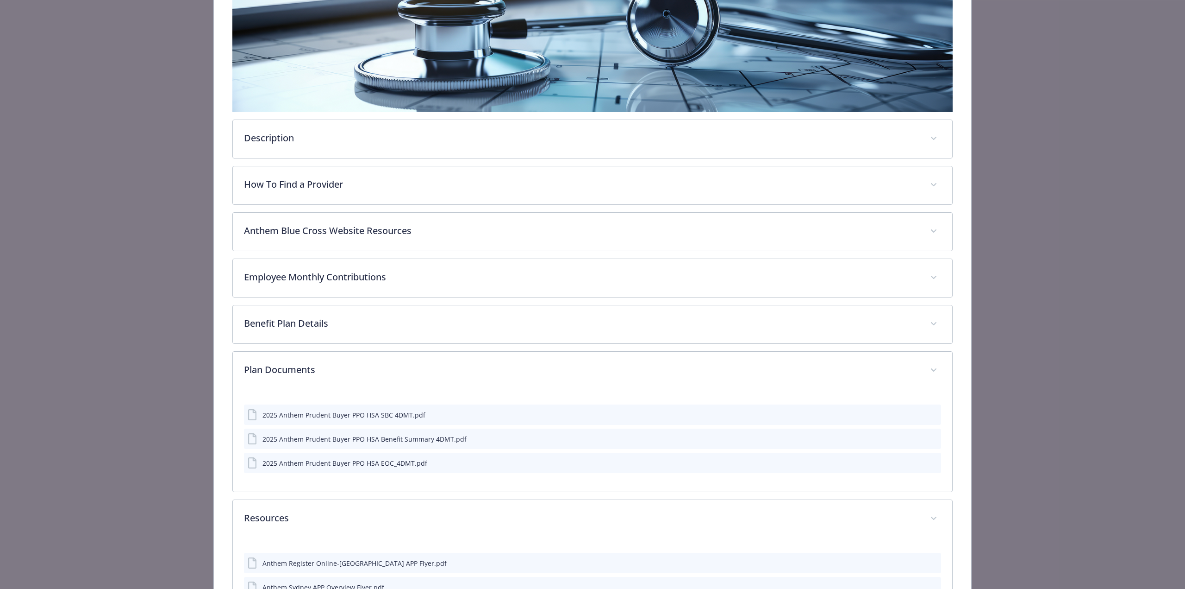
click at [918, 413] on div "details for plan Medical - PPO High Deductible (HSA) - HDHP PPO" at bounding box center [926, 415] width 23 height 10
click at [914, 458] on icon "download file" at bounding box center [917, 461] width 7 height 7
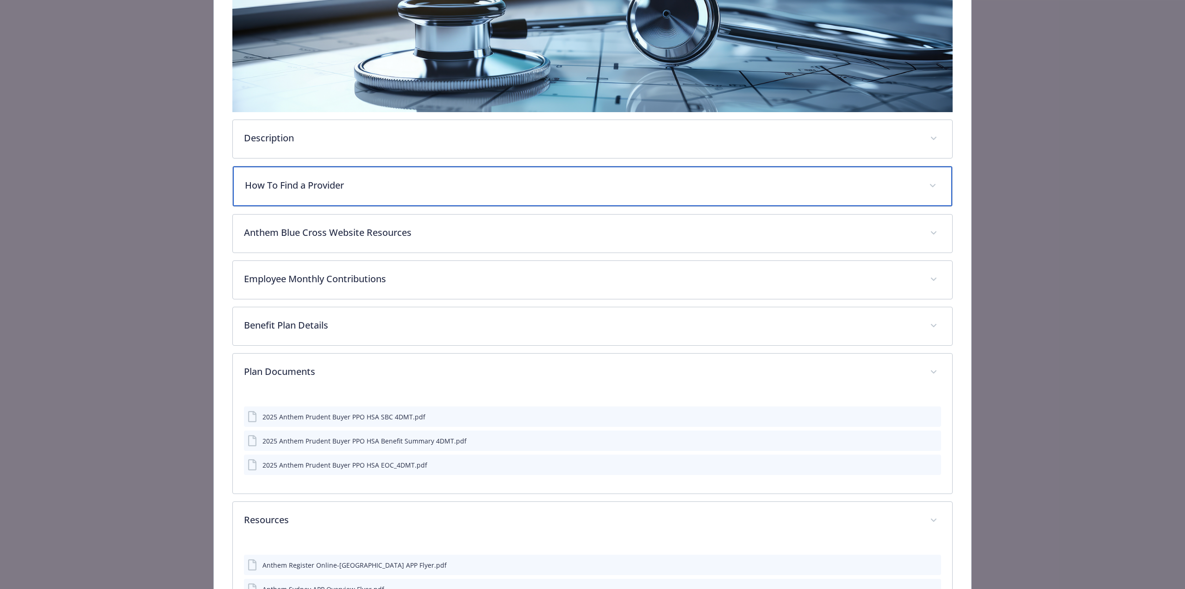
click at [795, 183] on p "How To Find a Provider" at bounding box center [581, 185] width 673 height 14
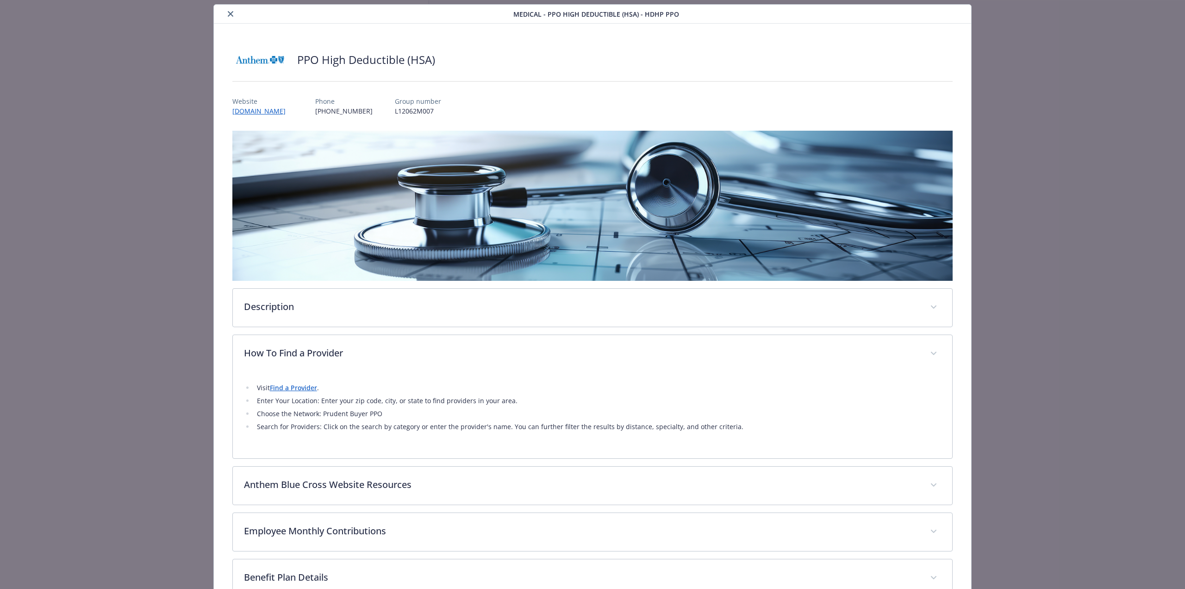
scroll to position [0, 0]
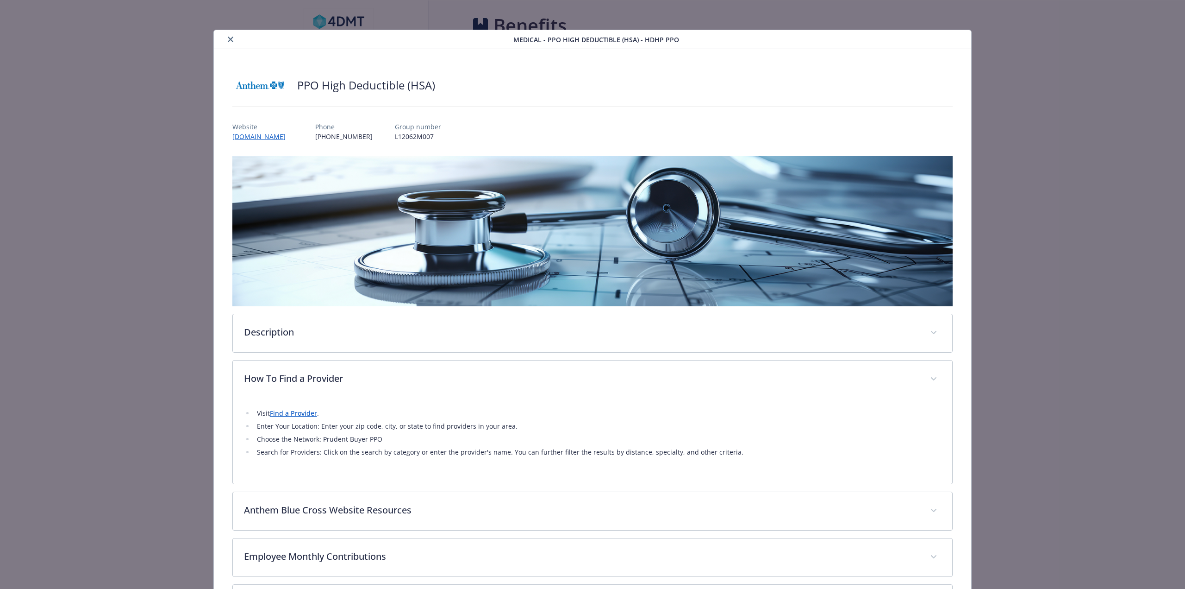
click at [229, 39] on icon "close" at bounding box center [231, 40] width 6 height 6
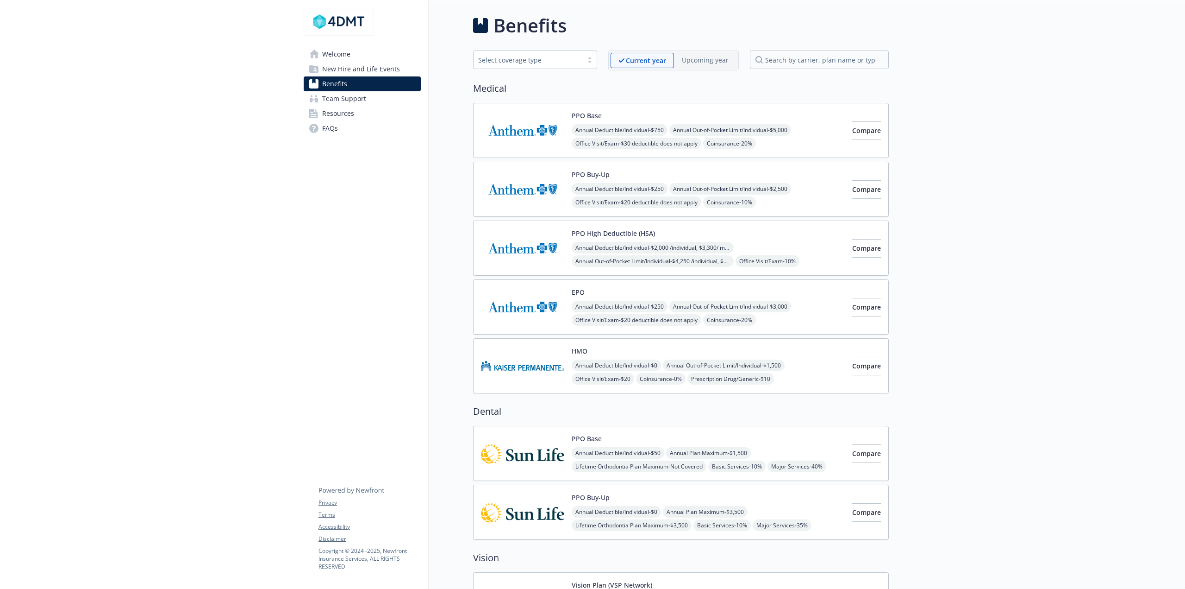
click at [628, 228] on button "PPO High Deductible (HSA)" at bounding box center [613, 233] width 83 height 10
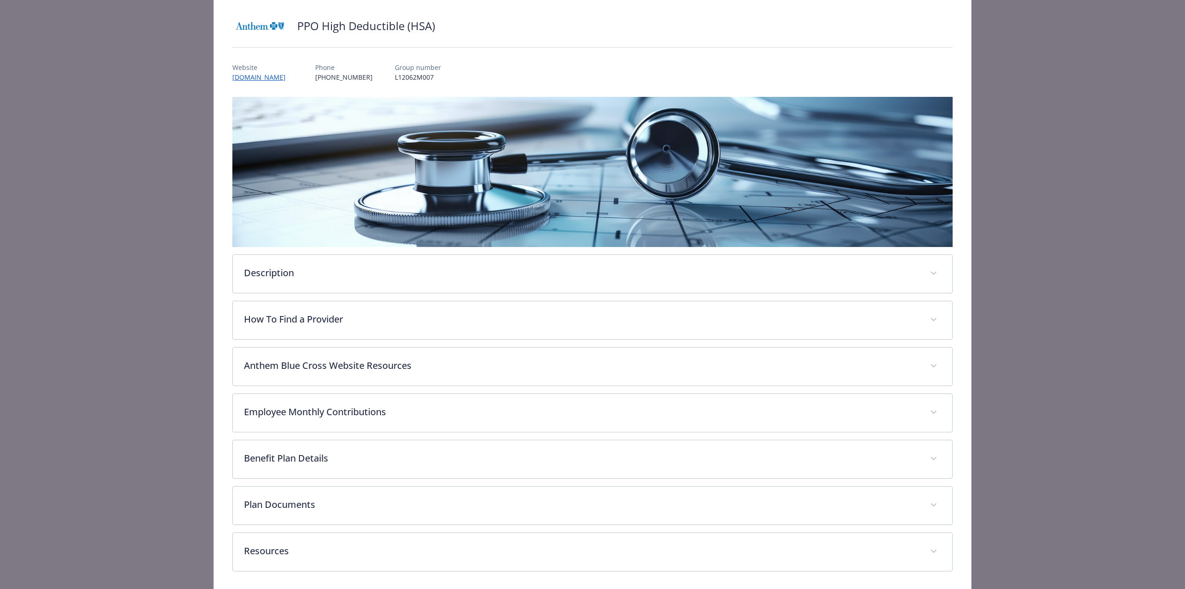
scroll to position [74, 0]
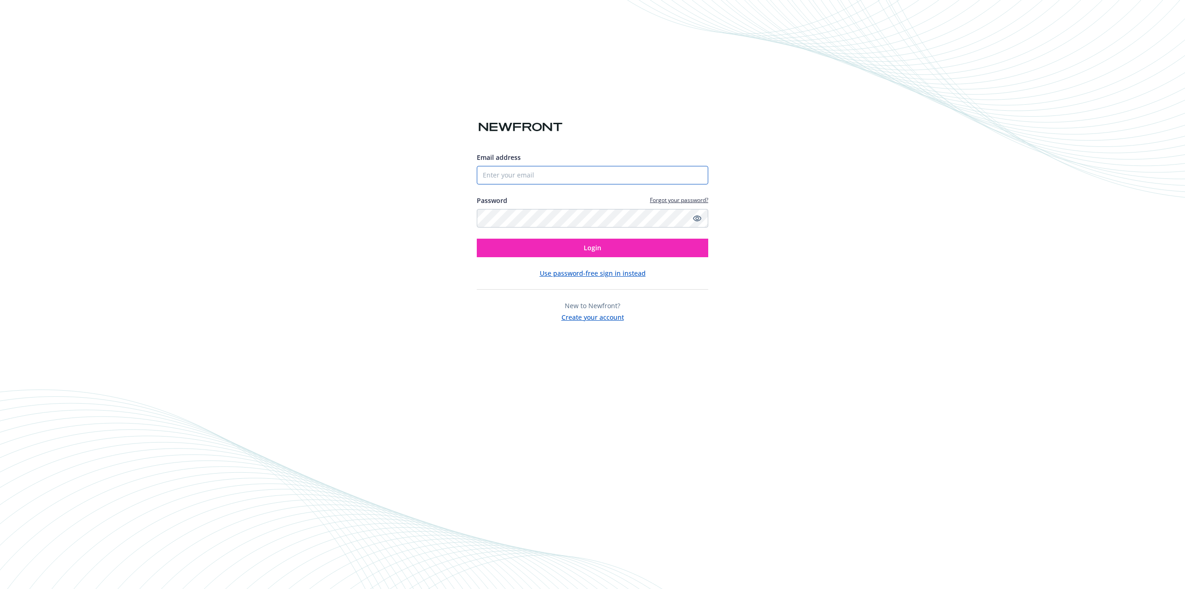
drag, startPoint x: 653, startPoint y: 183, endPoint x: 656, endPoint y: 175, distance: 9.4
click at [653, 183] on input "Email address" at bounding box center [593, 175] width 232 height 19
type input "[EMAIL_ADDRESS][DOMAIN_NAME]"
click at [477, 238] on button "Login" at bounding box center [593, 247] width 232 height 19
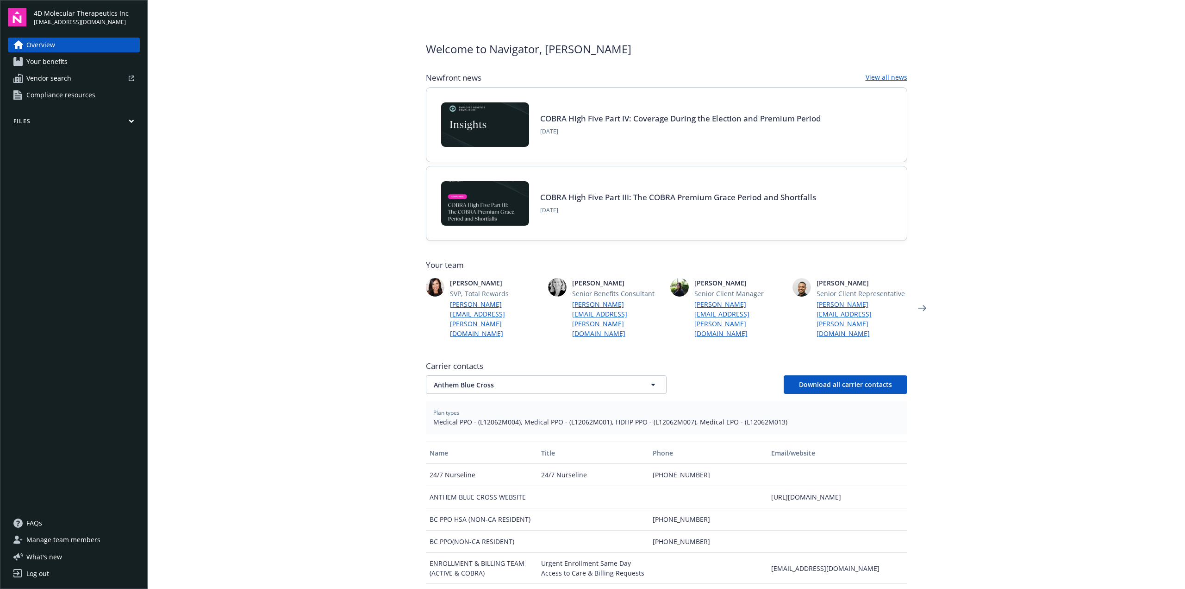
click at [46, 114] on div "Overview Your benefits Vendor search Compliance resources Files" at bounding box center [74, 271] width 132 height 467
click at [41, 120] on button "Files" at bounding box center [74, 123] width 132 height 12
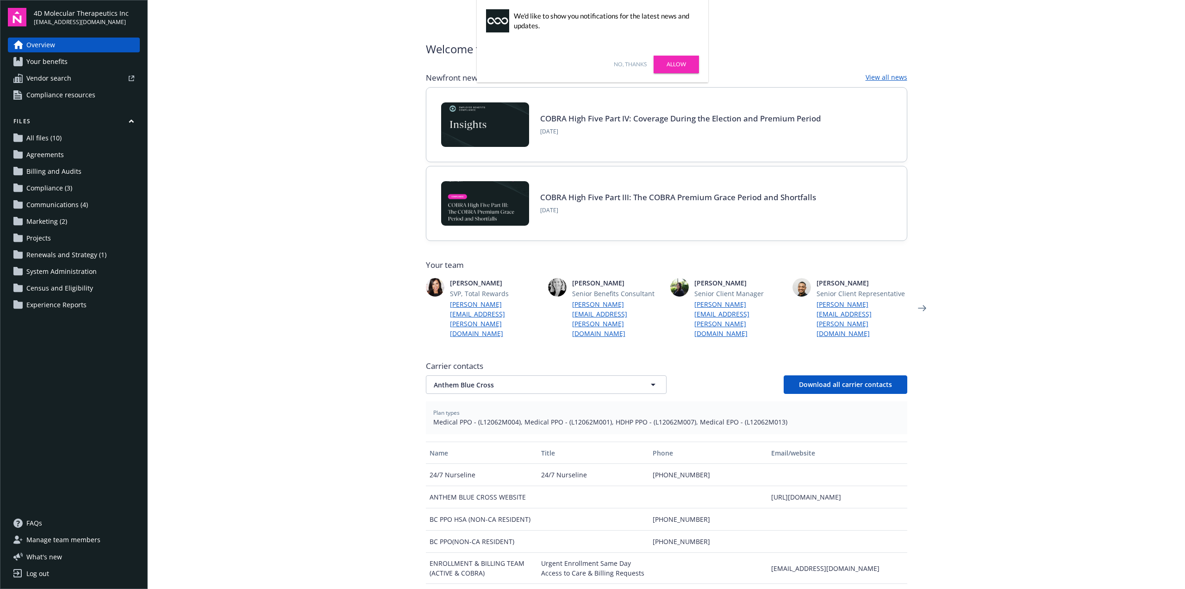
click at [44, 150] on span "Agreements" at bounding box center [45, 154] width 38 height 15
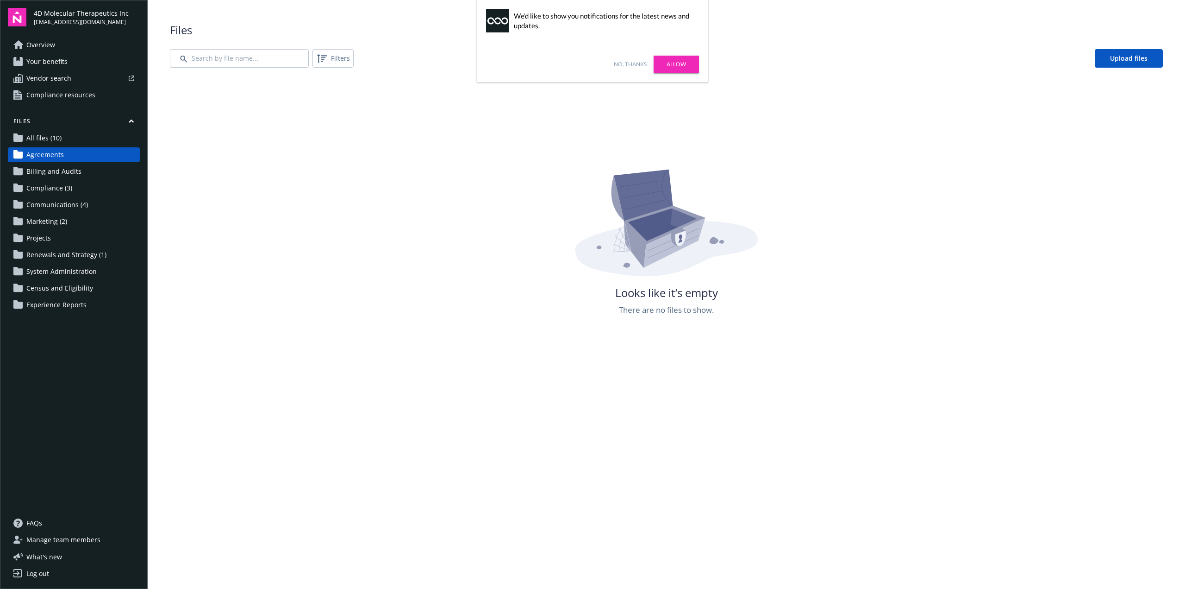
click at [60, 305] on span "Experience Reports" at bounding box center [56, 304] width 60 height 15
click at [56, 288] on span "Census and Eligibility" at bounding box center [59, 288] width 67 height 15
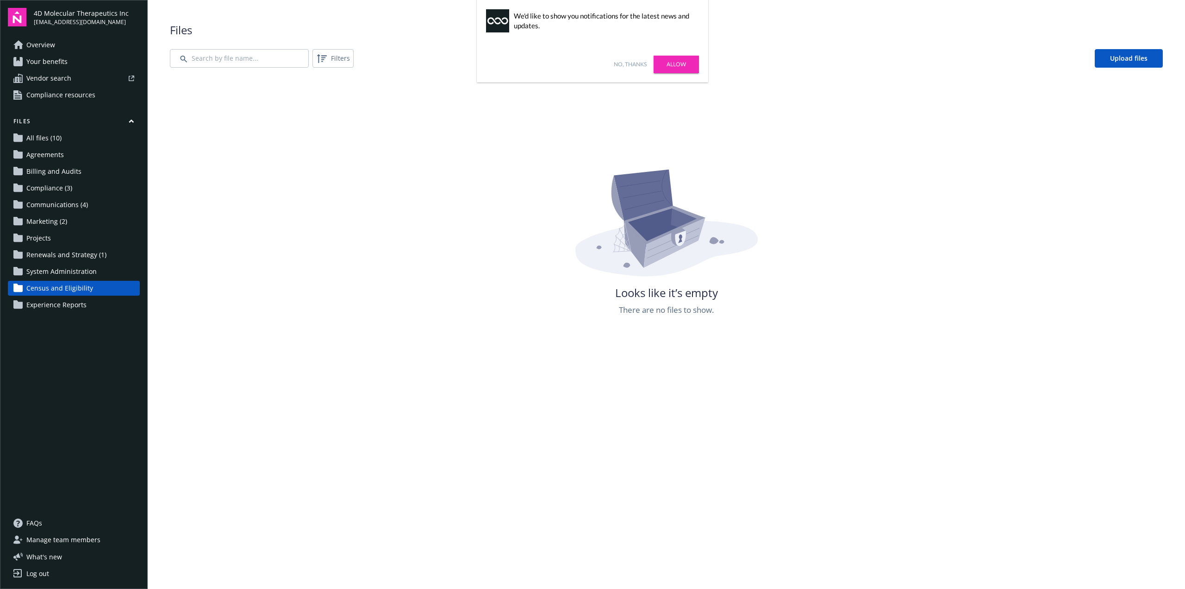
click at [56, 270] on span "System Administration" at bounding box center [61, 271] width 70 height 15
click at [61, 254] on span "Renewals and Strategy (1)" at bounding box center [66, 254] width 80 height 15
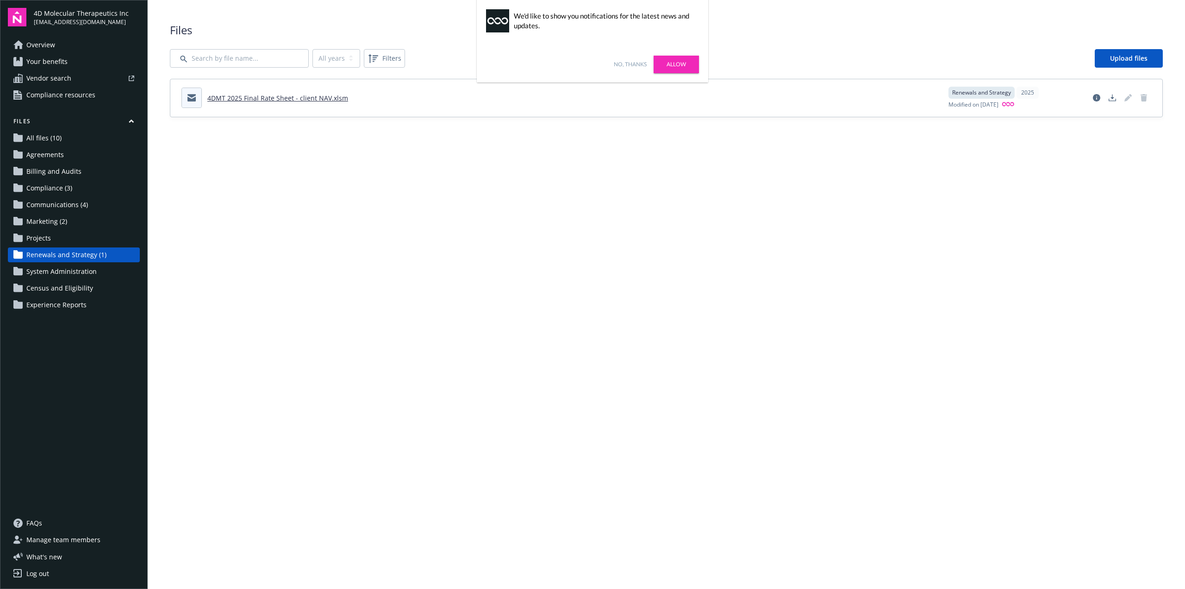
click at [54, 238] on link "Projects" at bounding box center [74, 238] width 132 height 15
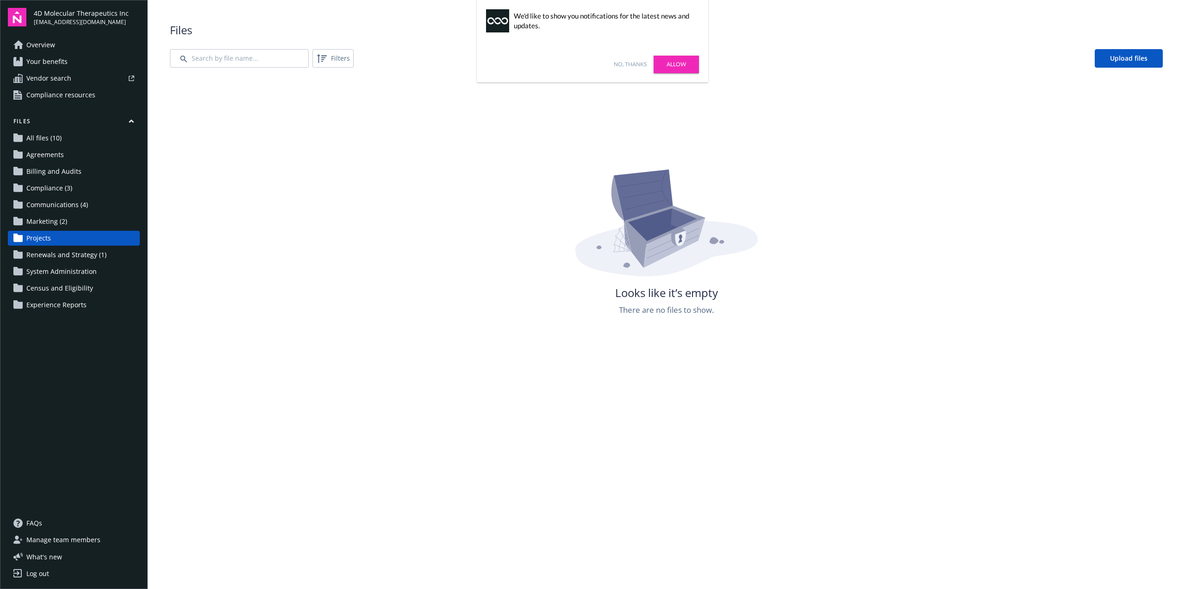
click at [54, 222] on span "Marketing (2)" at bounding box center [46, 221] width 41 height 15
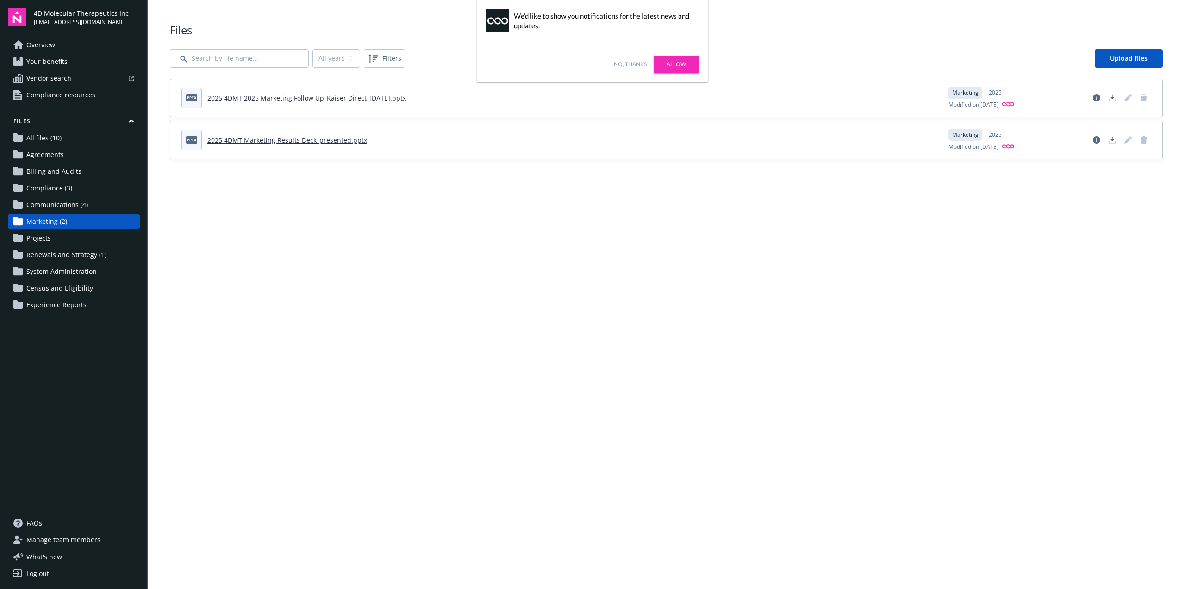
click at [51, 208] on span "Communications (4)" at bounding box center [57, 204] width 62 height 15
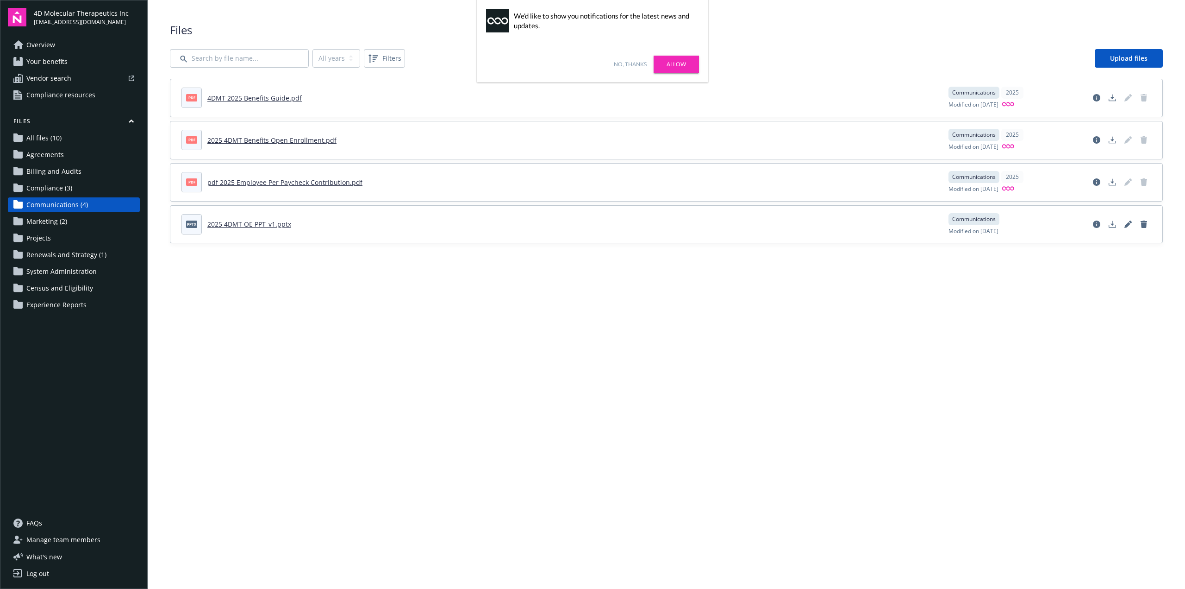
click at [48, 188] on span "Compliance (3)" at bounding box center [49, 188] width 46 height 15
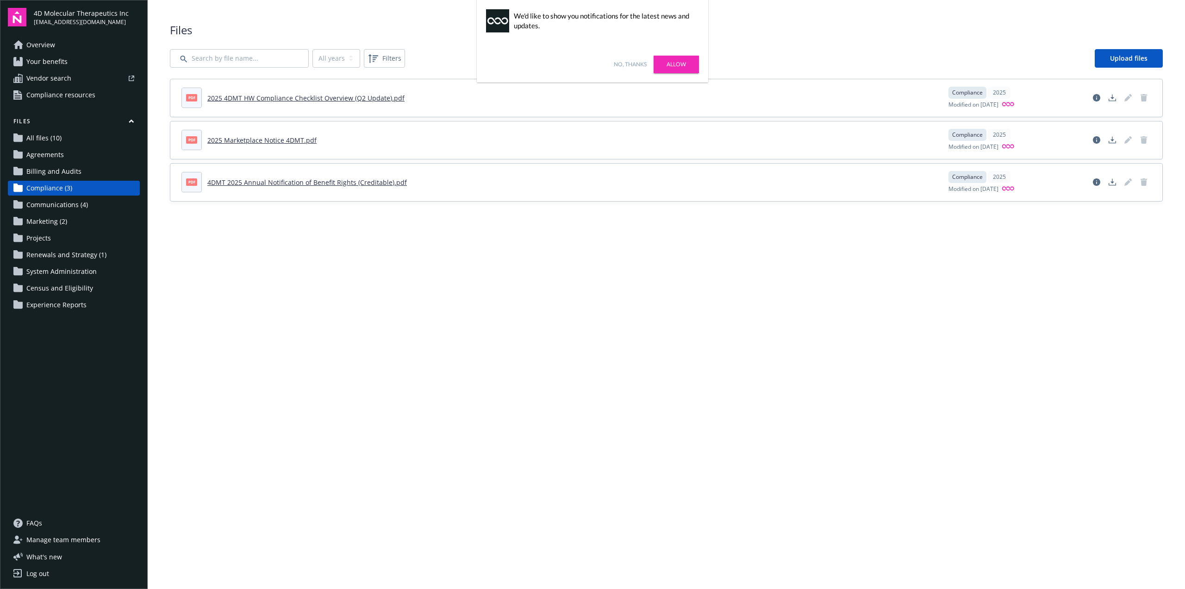
click at [48, 170] on span "Billing and Audits" at bounding box center [53, 171] width 55 height 15
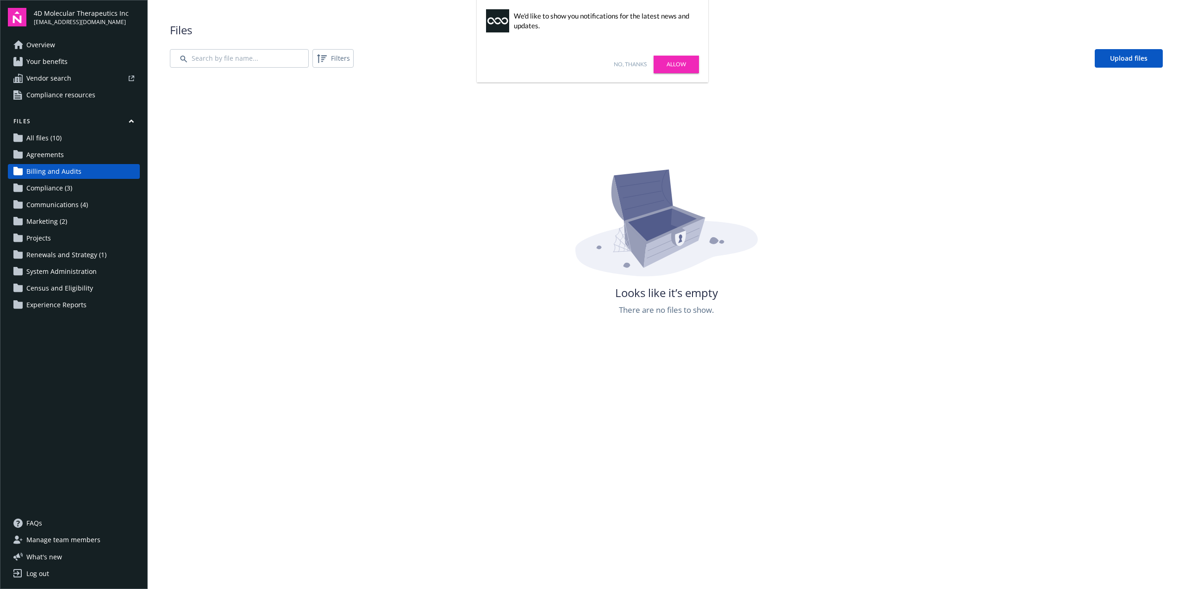
click at [38, 150] on span "Agreements" at bounding box center [45, 154] width 38 height 15
click at [38, 138] on span "All files (10)" at bounding box center [43, 138] width 35 height 15
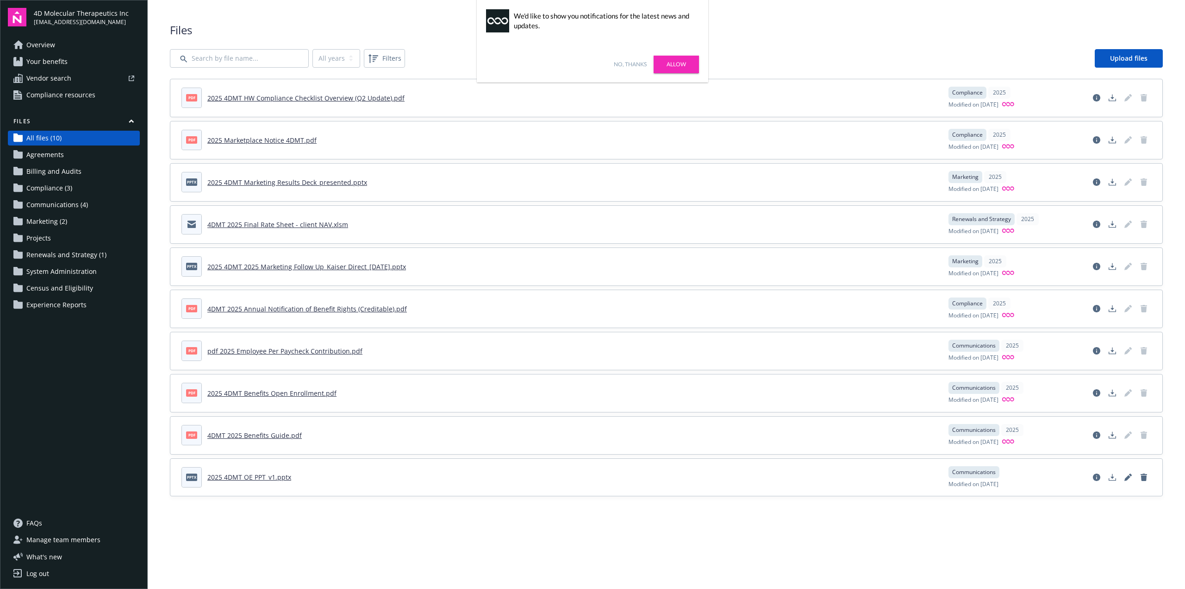
click at [63, 58] on span "Your benefits" at bounding box center [46, 61] width 41 height 15
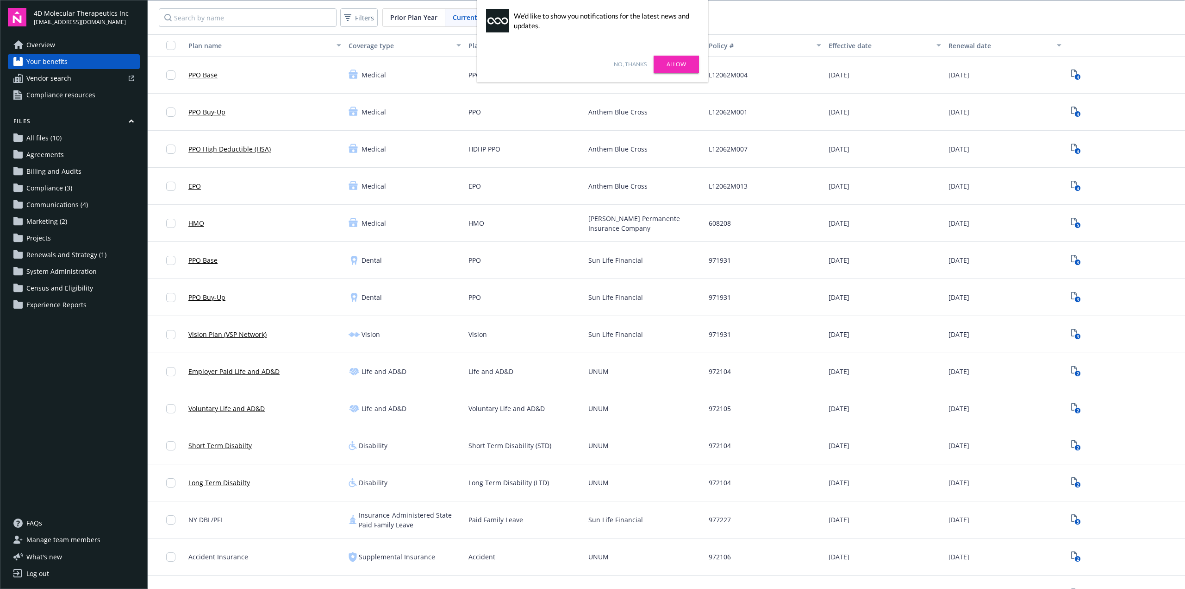
click at [212, 147] on link "PPO High Deductible (HSA)" at bounding box center [229, 149] width 82 height 10
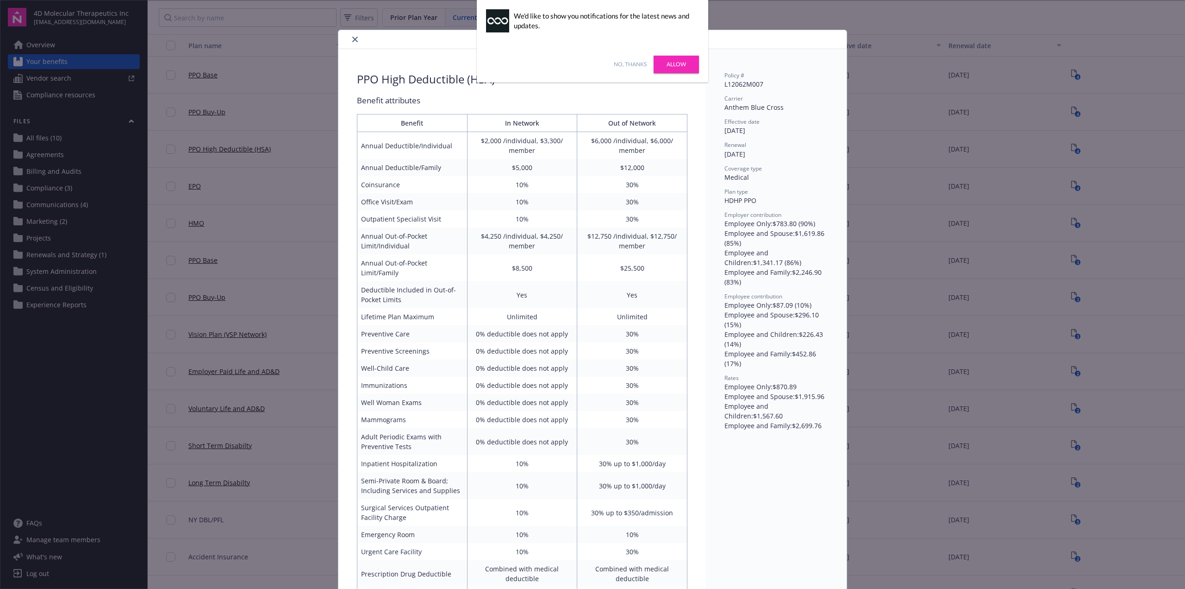
click at [663, 66] on link "Allow" at bounding box center [676, 65] width 45 height 18
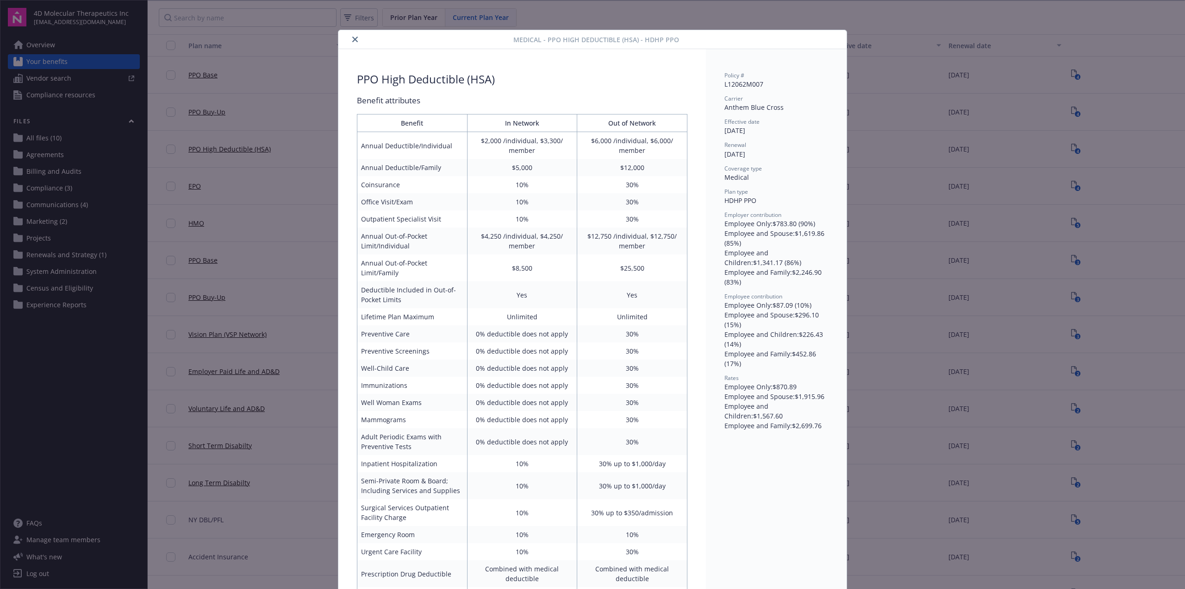
drag, startPoint x: 754, startPoint y: 277, endPoint x: 608, endPoint y: 187, distance: 171.8
click at [752, 276] on div "Employee and Family : $2,246.90 (83%)" at bounding box center [777, 276] width 104 height 19
click at [351, 44] on button "close" at bounding box center [355, 39] width 11 height 11
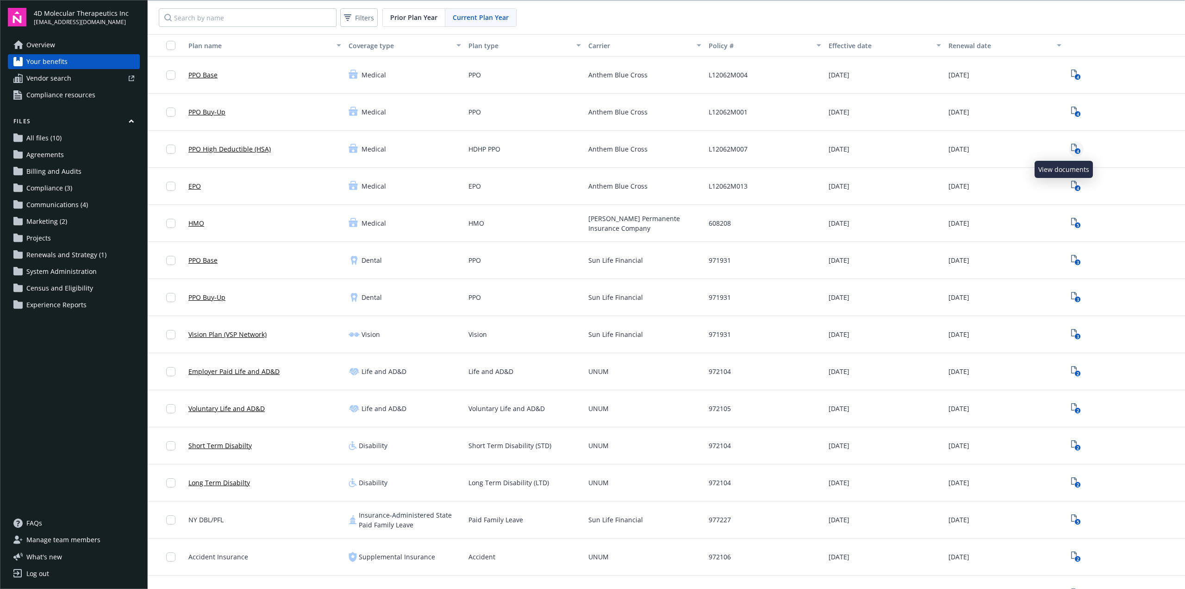
click at [1071, 150] on icon "View Plan Documents" at bounding box center [1074, 147] width 6 height 7
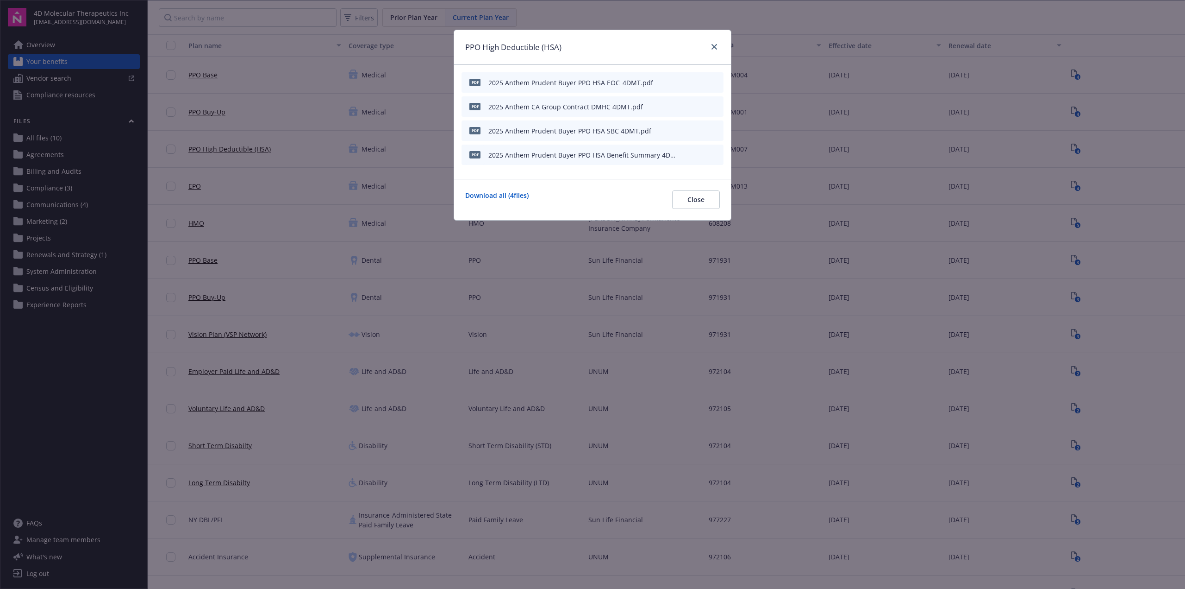
click at [699, 104] on icon "download file" at bounding box center [699, 105] width 7 height 7
click at [716, 45] on icon "close" at bounding box center [715, 47] width 6 height 6
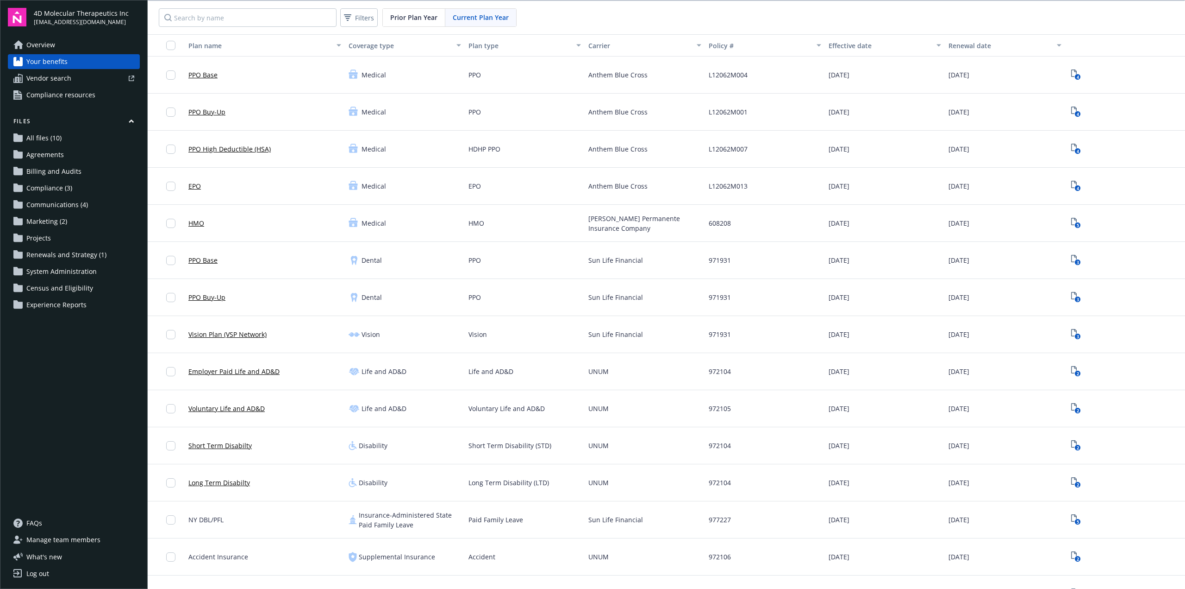
click at [601, 19] on div "Filters Prior Plan Year Current Plan Year" at bounding box center [667, 17] width 1038 height 33
